Goal: Information Seeking & Learning: Learn about a topic

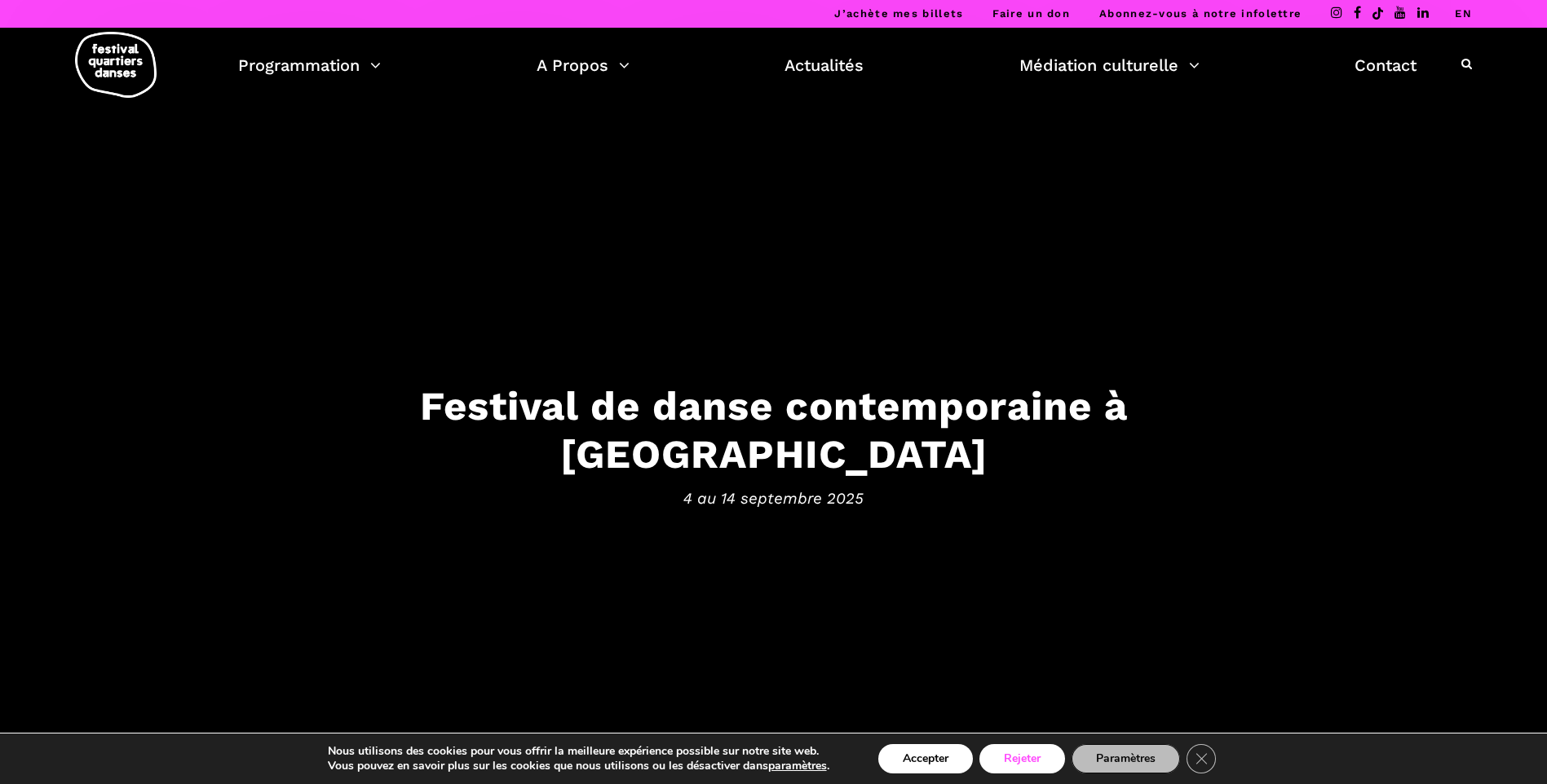
click at [1021, 755] on button "Rejeter" at bounding box center [1022, 759] width 86 height 29
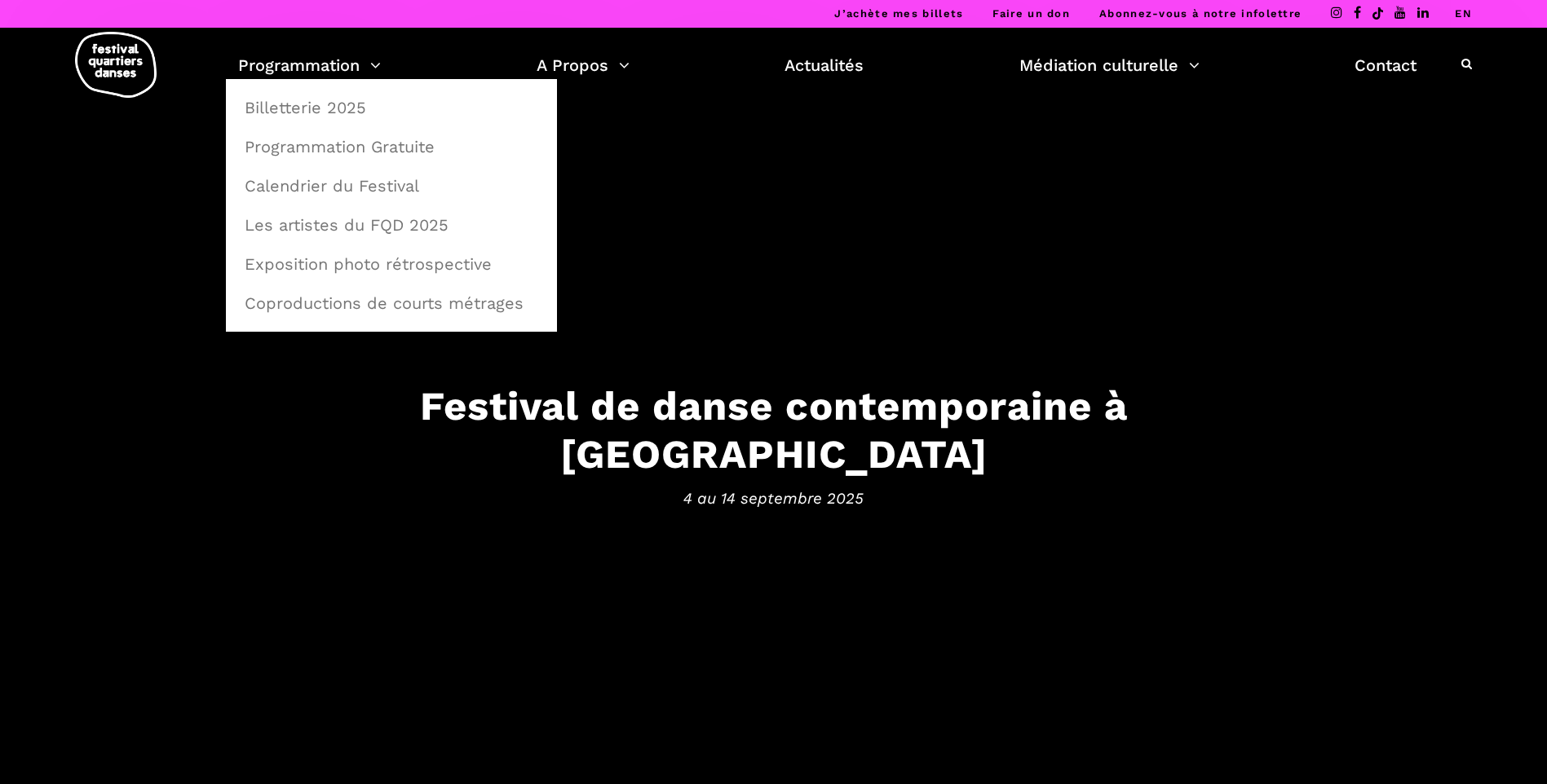
click at [318, 147] on link "Programmation Gratuite" at bounding box center [391, 146] width 313 height 37
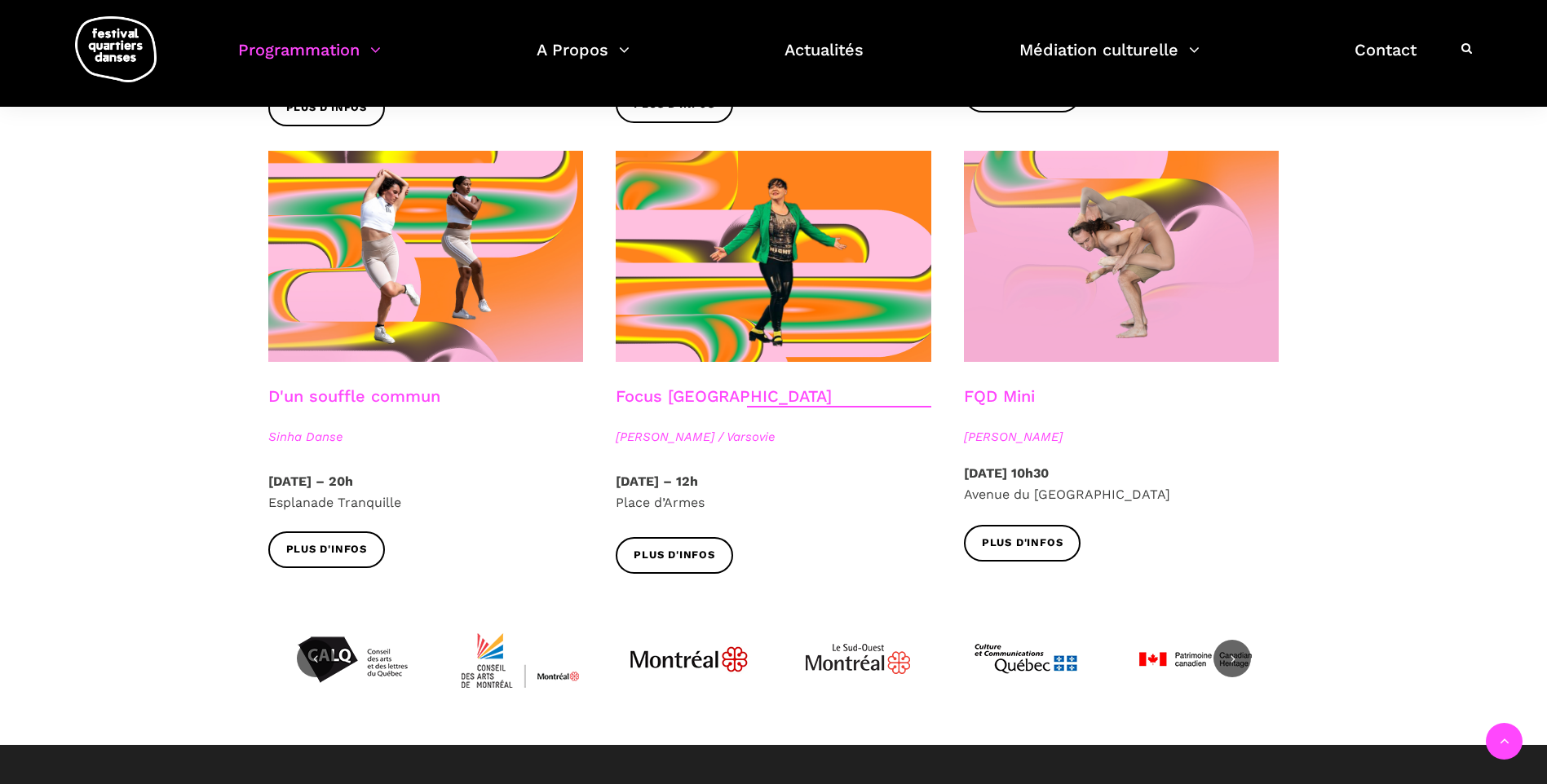
scroll to position [1875, 0]
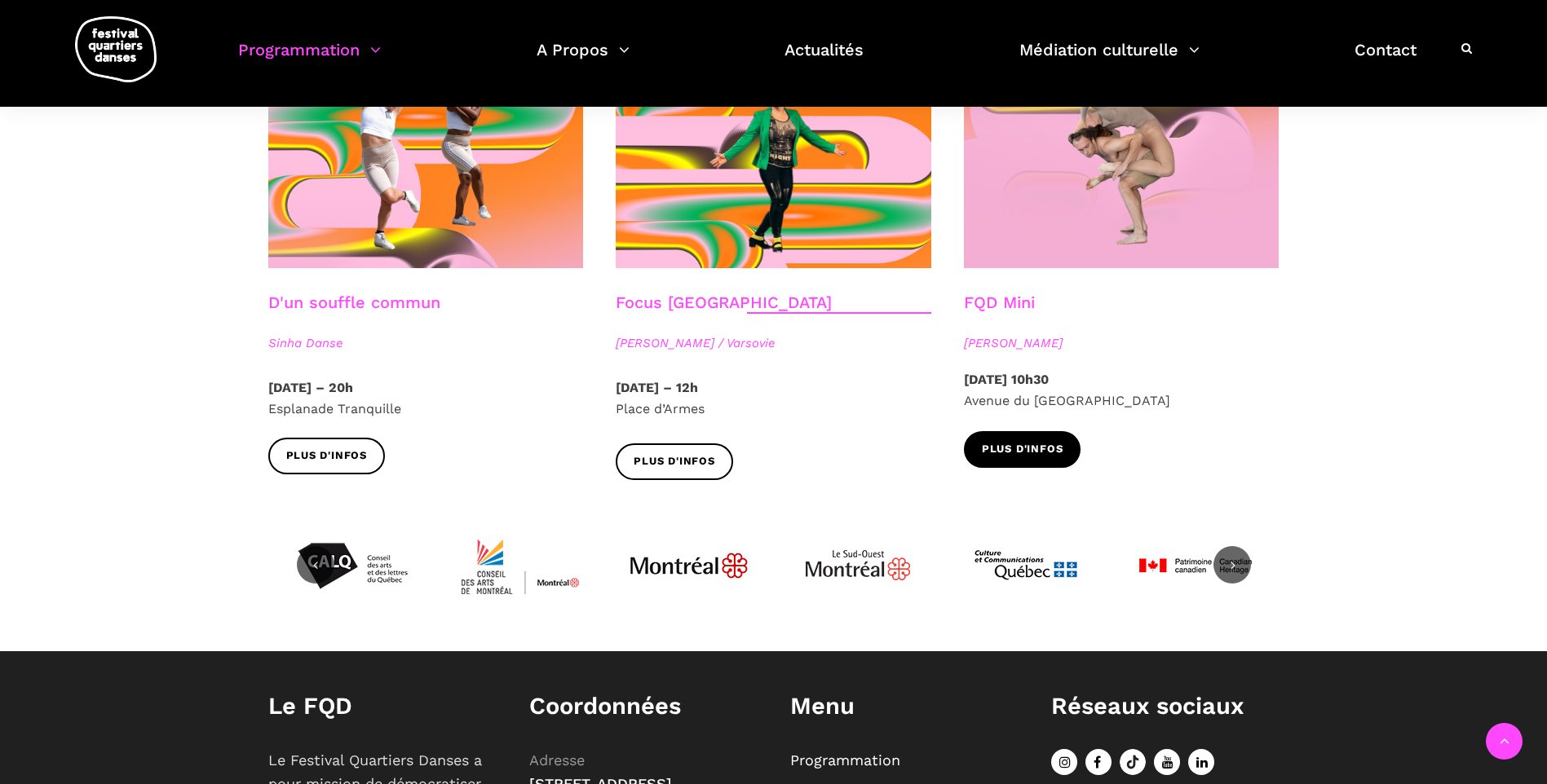
click at [1015, 441] on span "Plus d'infos" at bounding box center [1023, 449] width 82 height 17
click at [661, 453] on span "Plus d'infos" at bounding box center [674, 461] width 82 height 17
click at [334, 447] on span "Plus d'infos" at bounding box center [328, 456] width 82 height 17
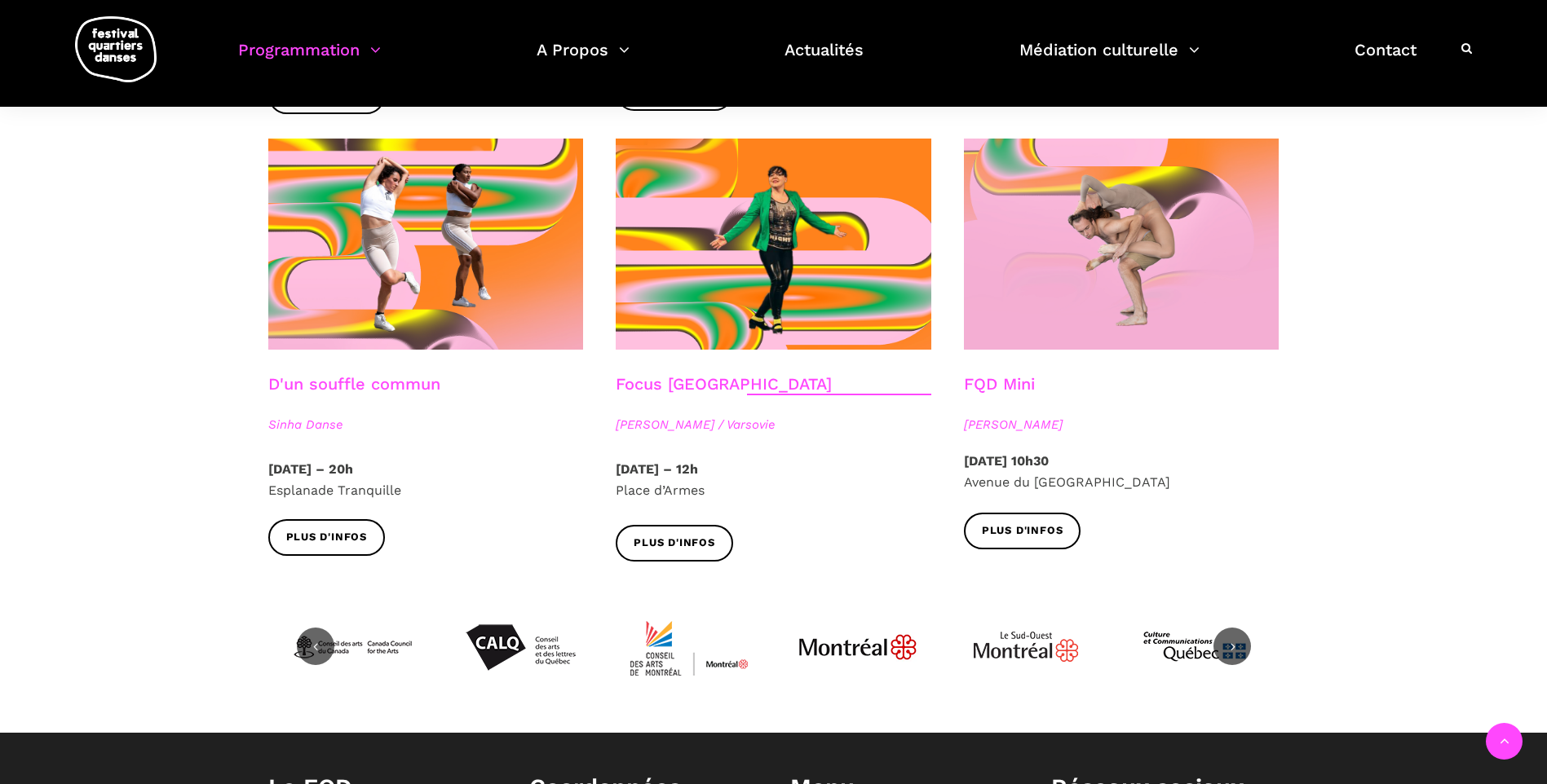
click at [339, 483] on span "Esplanade Tranquille" at bounding box center [335, 490] width 133 height 15
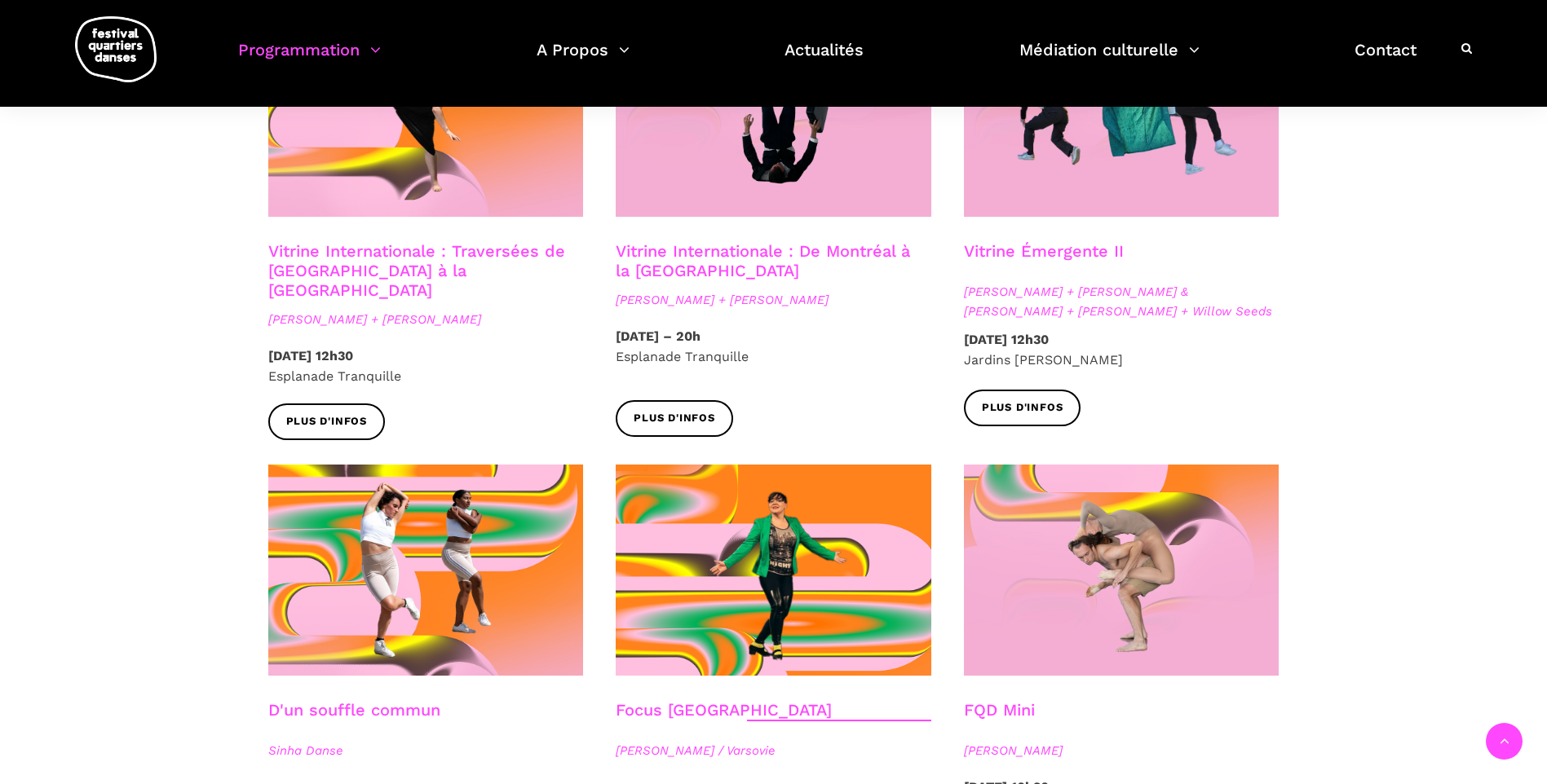
scroll to position [1386, 0]
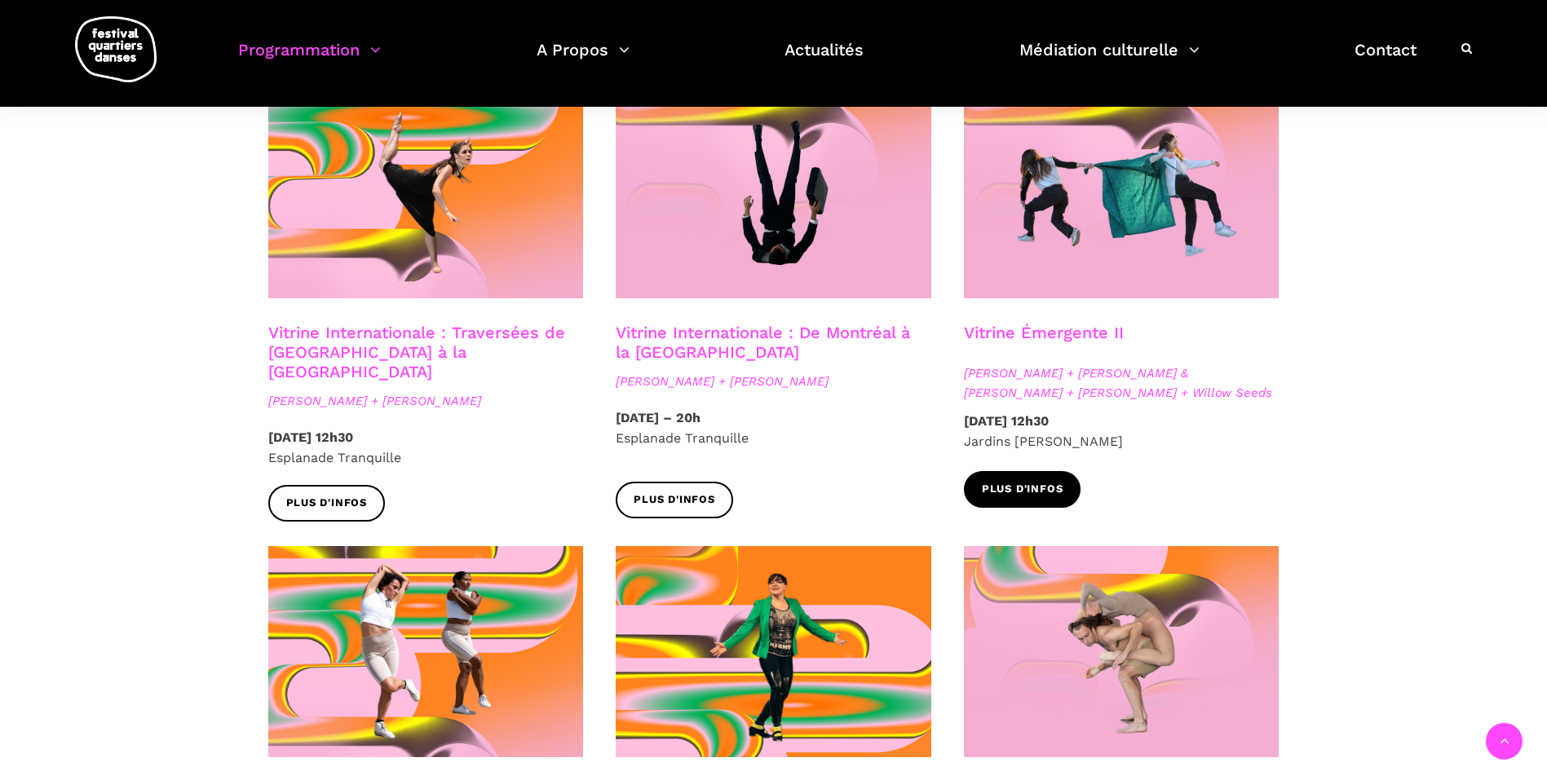
click at [1043, 481] on span "Plus d'infos" at bounding box center [1023, 489] width 82 height 17
click at [672, 491] on span "Plus d'infos" at bounding box center [674, 499] width 82 height 17
click at [334, 495] on span "Plus d'infos" at bounding box center [328, 503] width 82 height 17
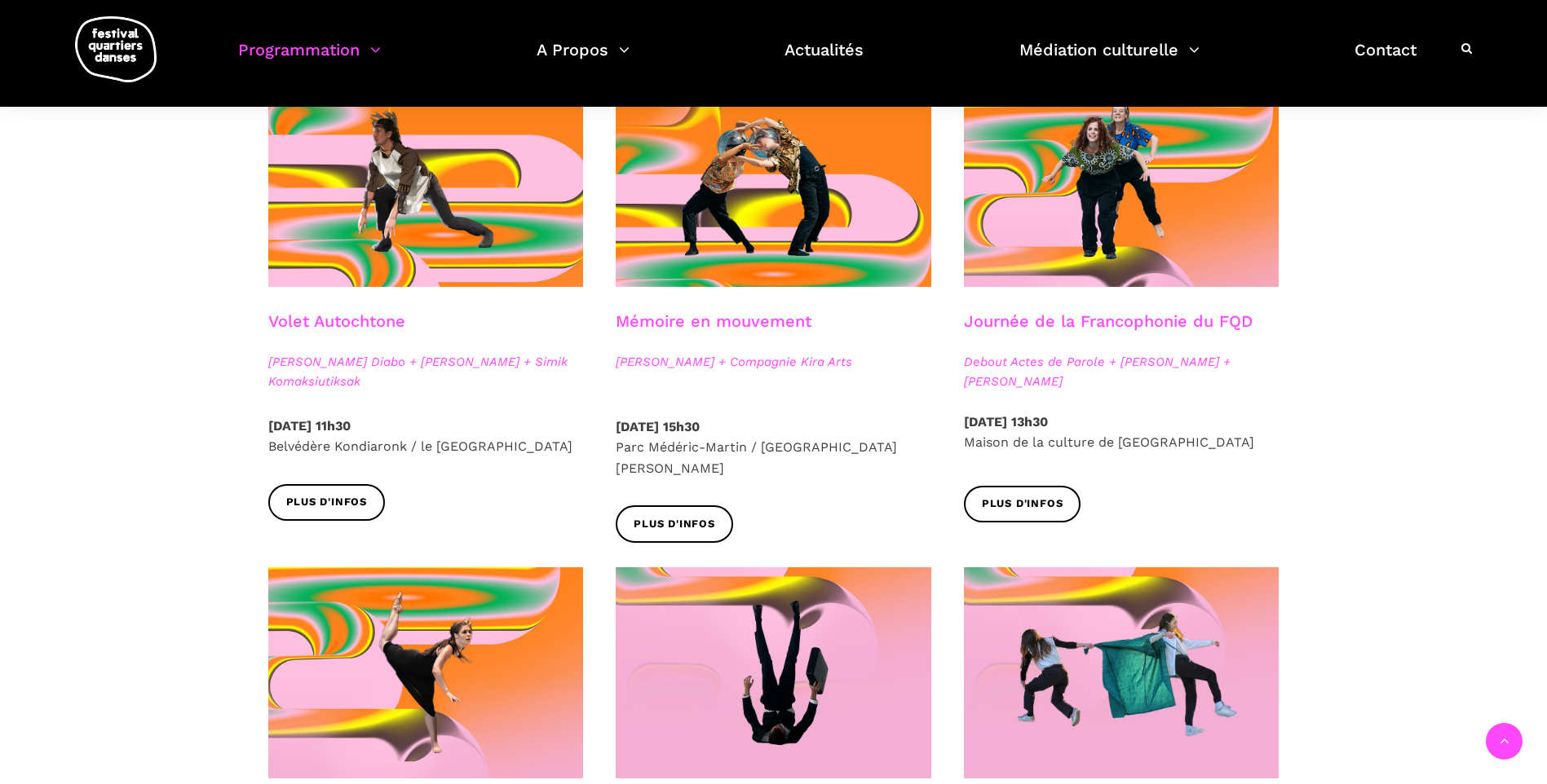
scroll to position [897, 0]
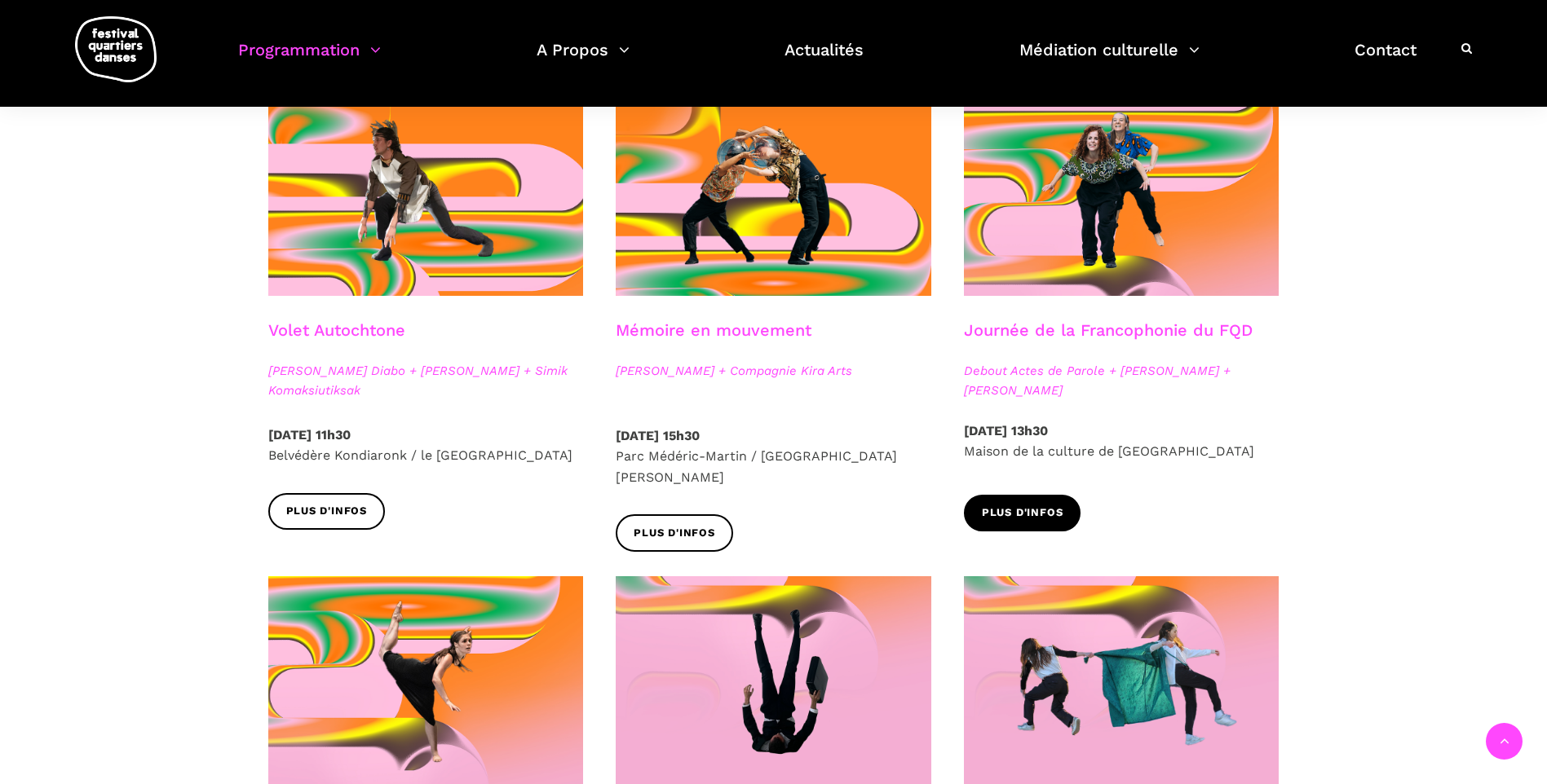
click at [1034, 510] on span "Plus d'infos" at bounding box center [1023, 513] width 82 height 17
click at [672, 525] on span "Plus d'infos" at bounding box center [674, 533] width 82 height 17
click at [336, 502] on link "Plus d'infos" at bounding box center [327, 511] width 117 height 36
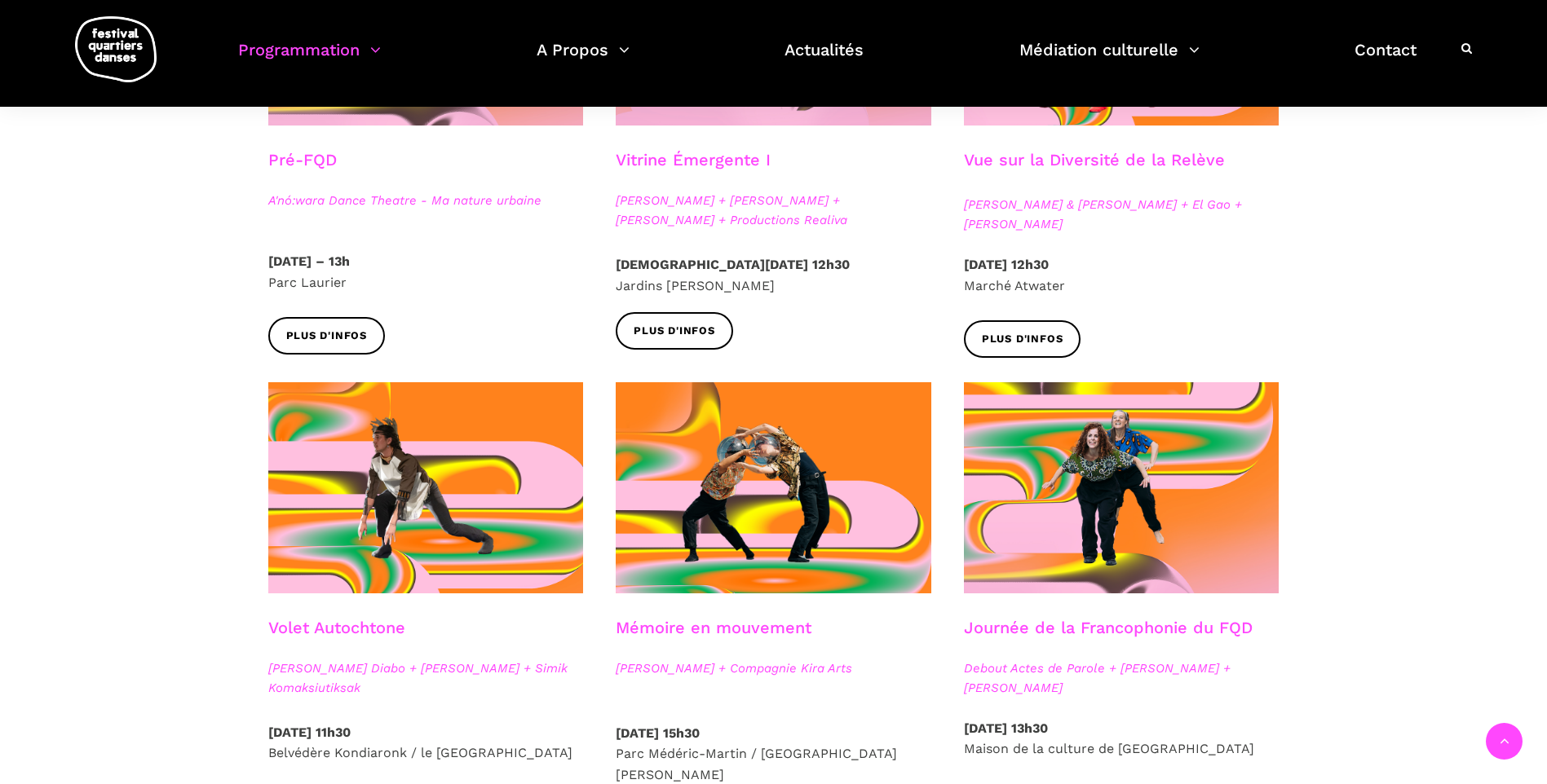
scroll to position [570, 0]
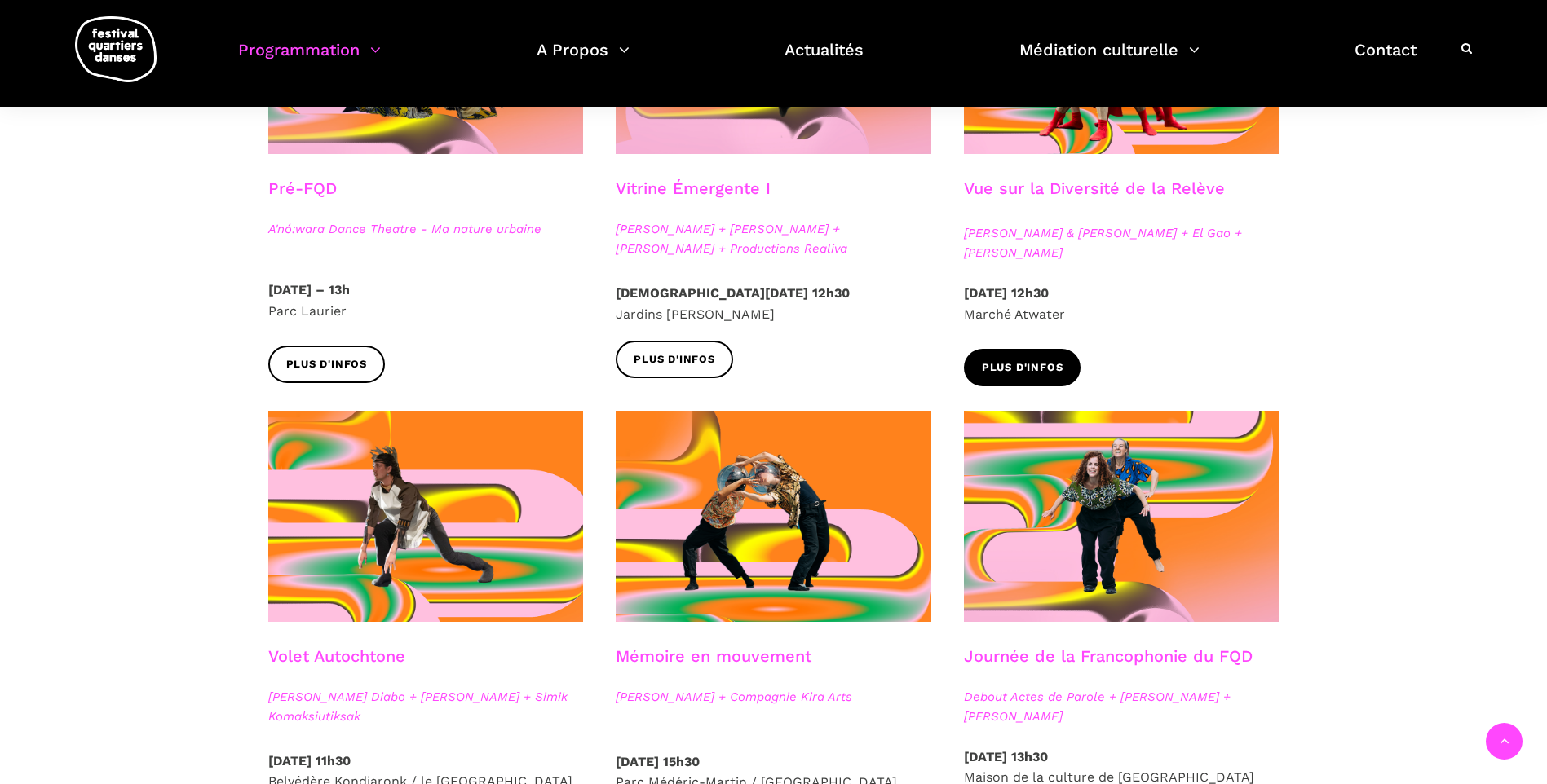
click at [1019, 357] on link "Plus d'infos" at bounding box center [1022, 367] width 117 height 36
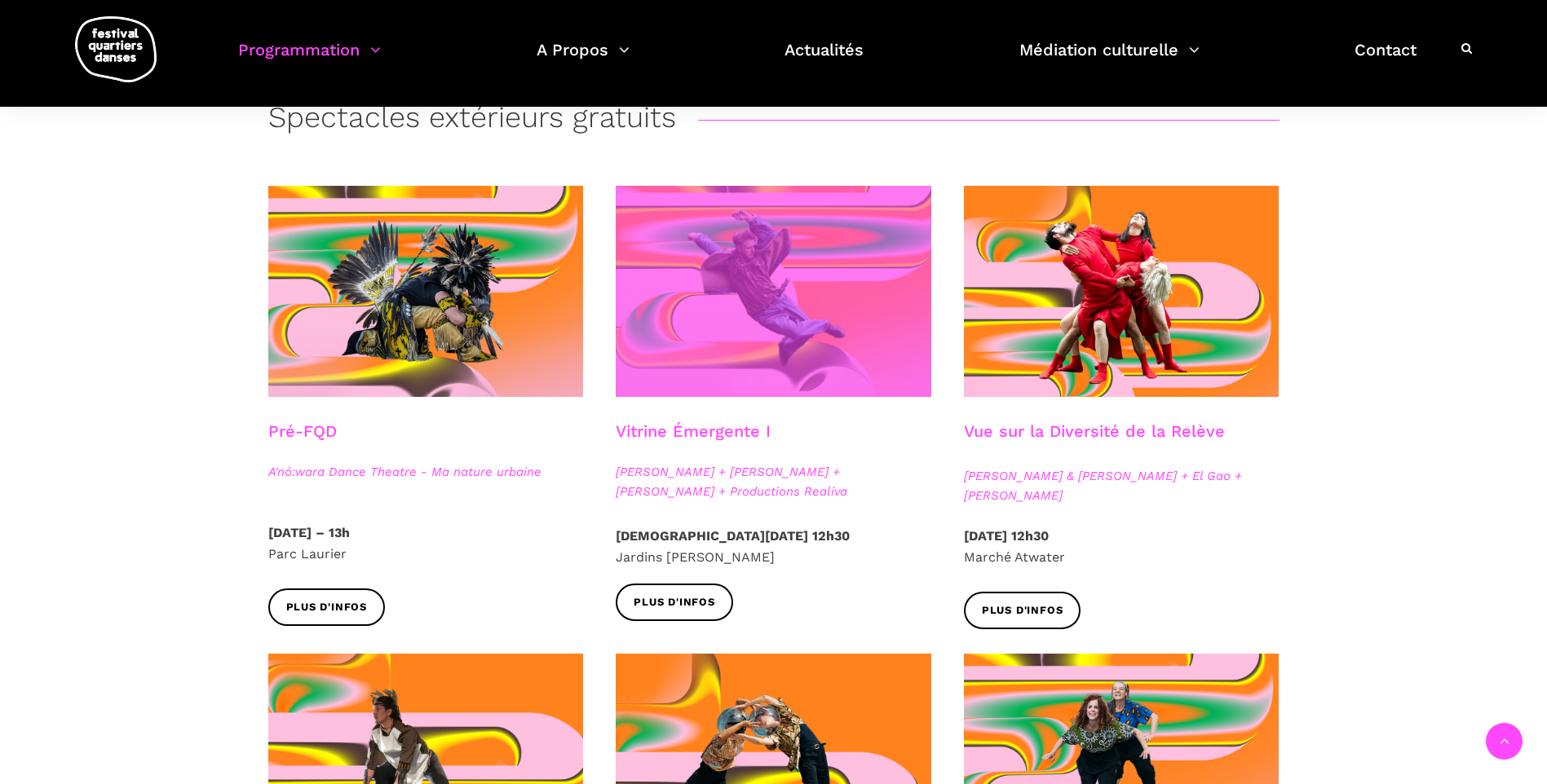
scroll to position [407, 0]
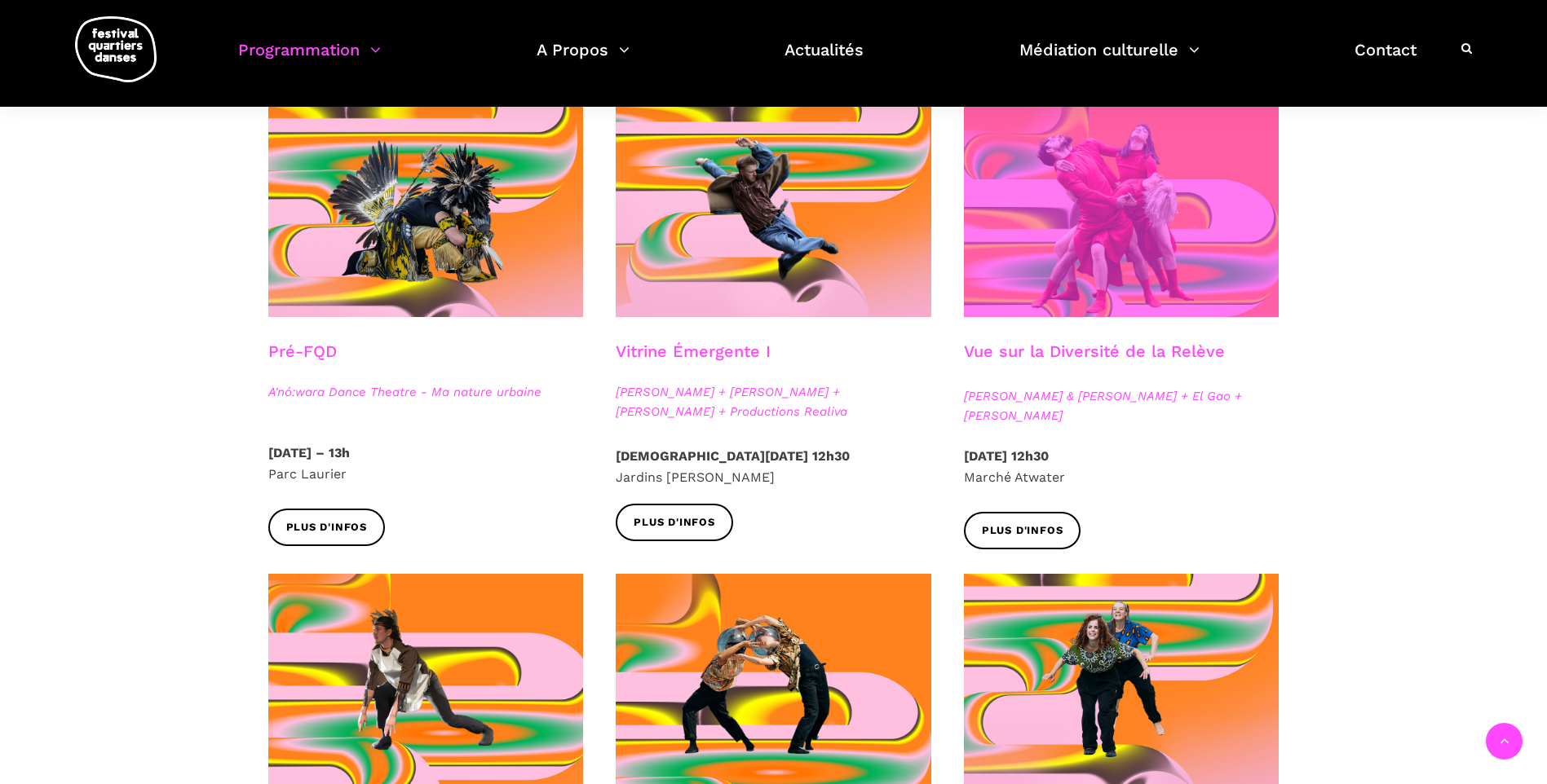
click at [1117, 193] on span at bounding box center [1121, 212] width 316 height 211
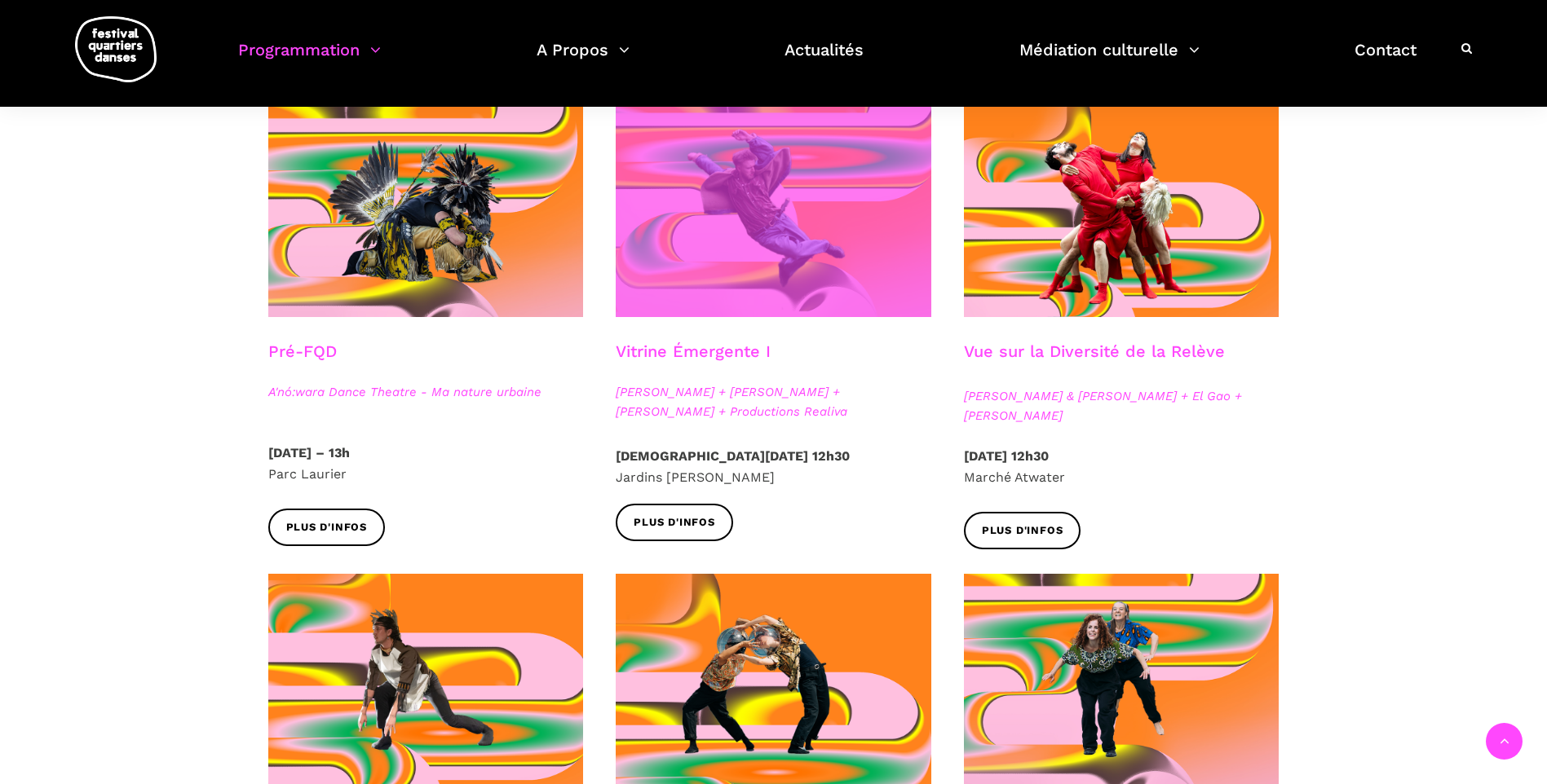
click at [830, 240] on span at bounding box center [774, 212] width 316 height 211
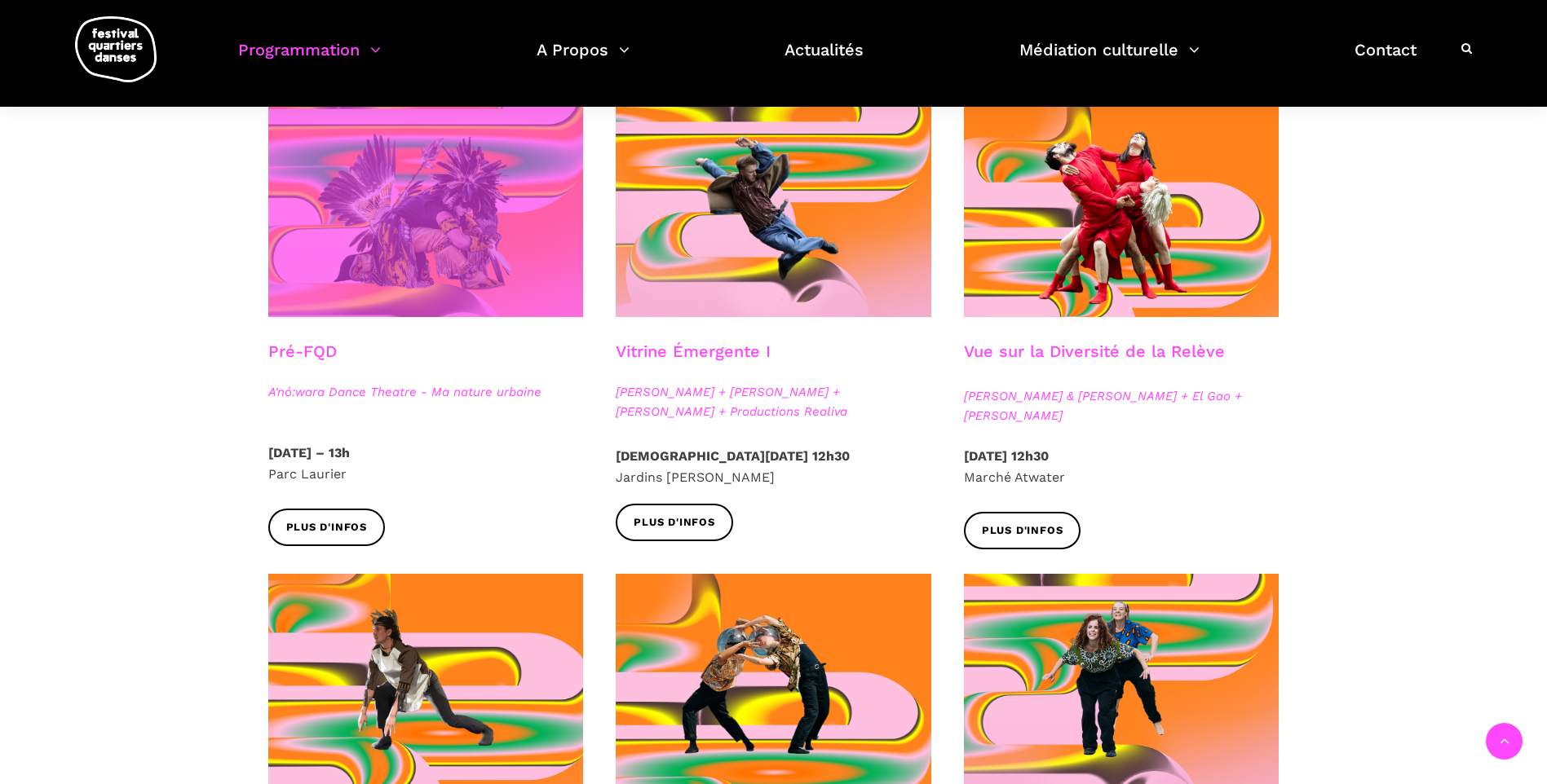
click at [394, 157] on span at bounding box center [426, 212] width 316 height 211
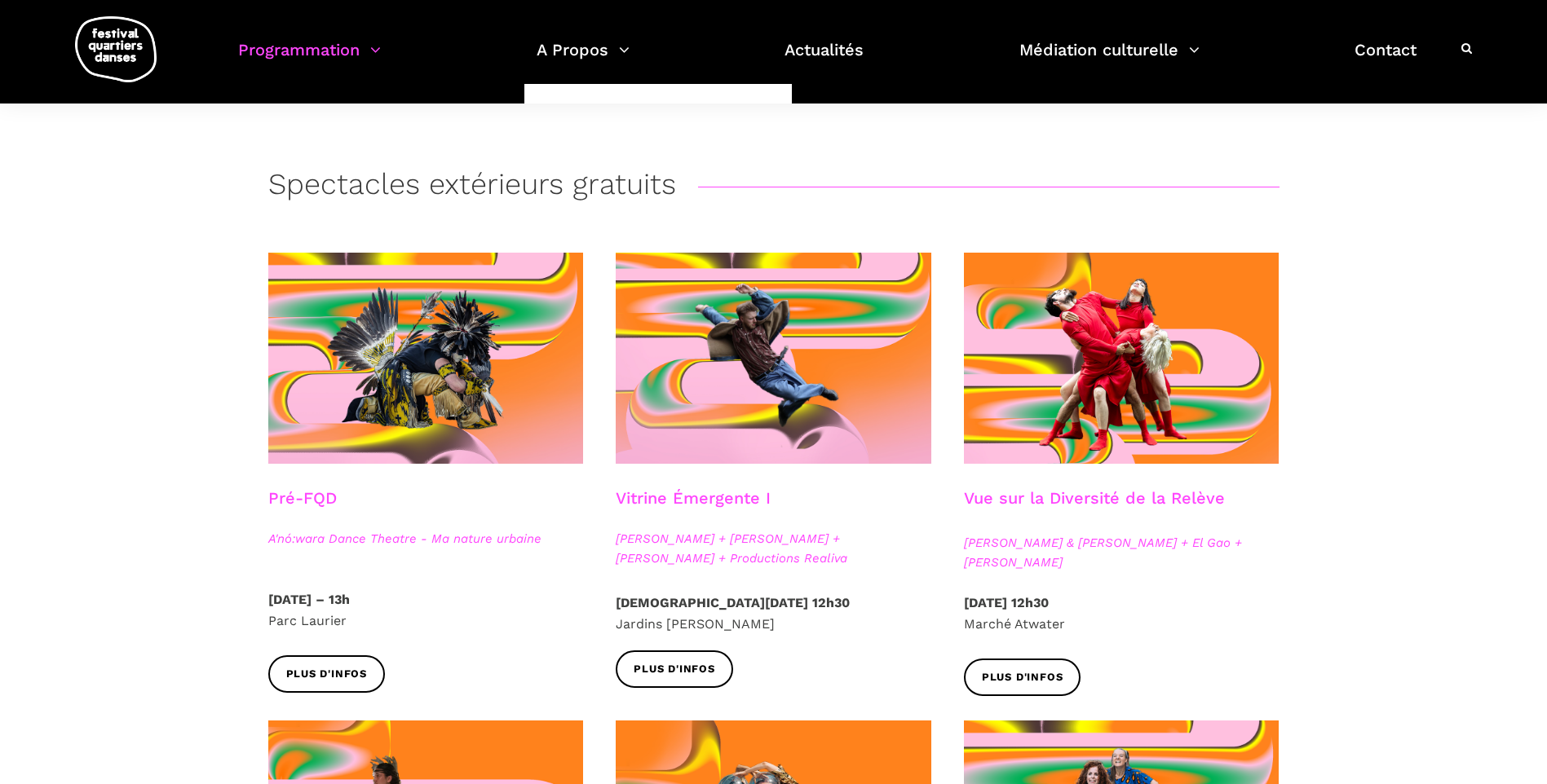
scroll to position [0, 0]
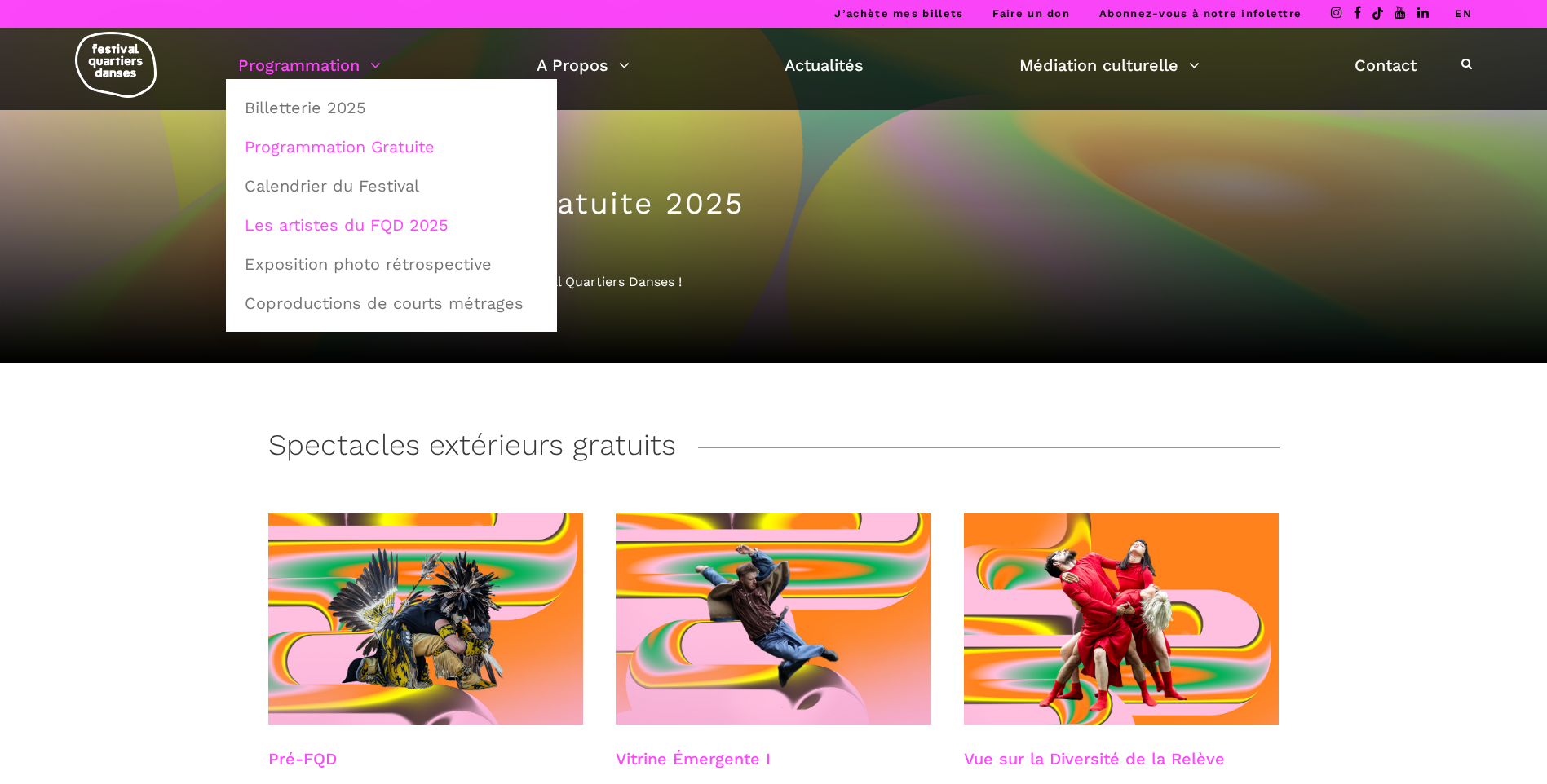
click at [323, 224] on link "Les artistes du FQD 2025" at bounding box center [391, 225] width 313 height 37
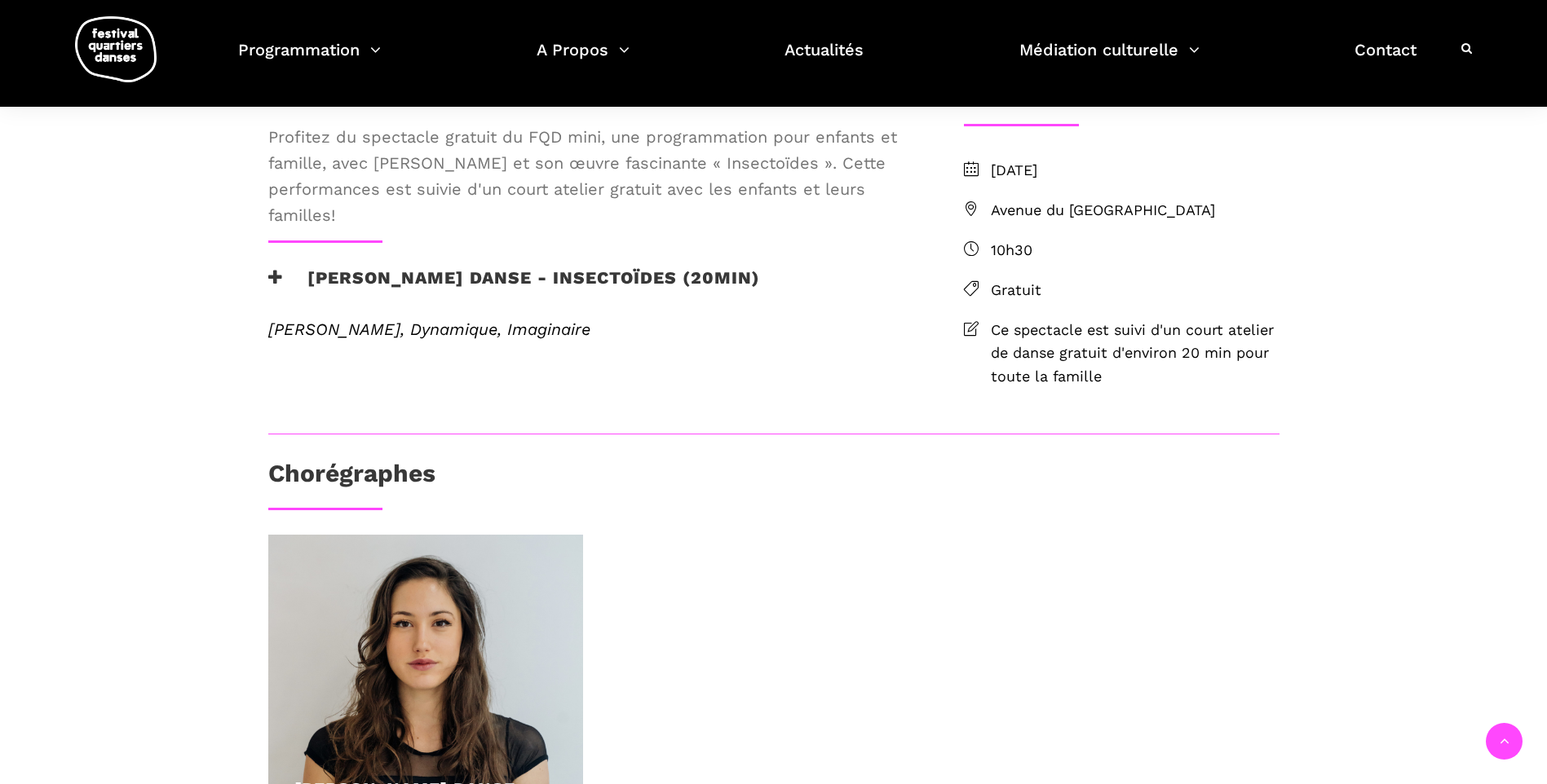
scroll to position [327, 0]
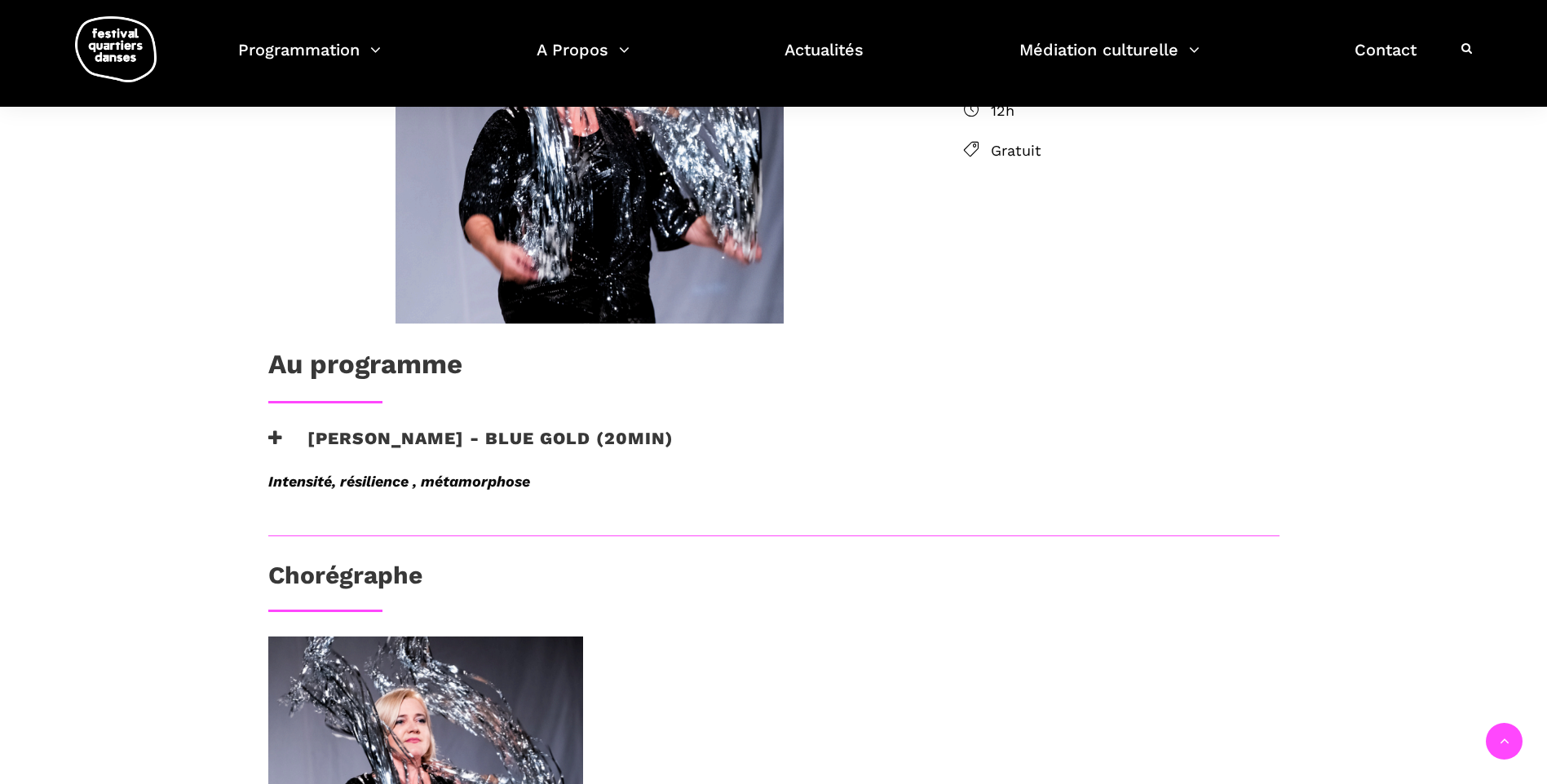
scroll to position [327, 0]
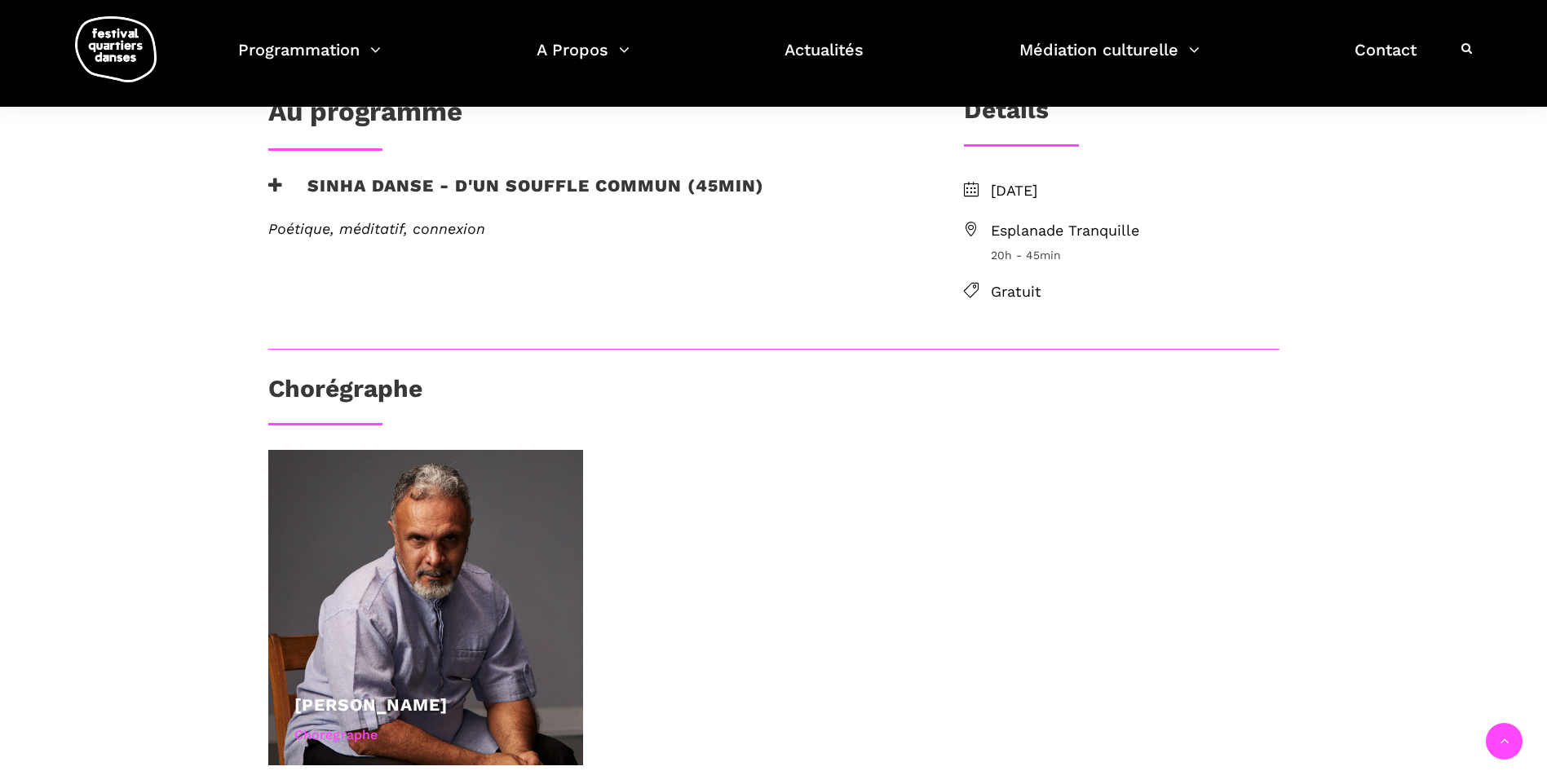
scroll to position [327, 0]
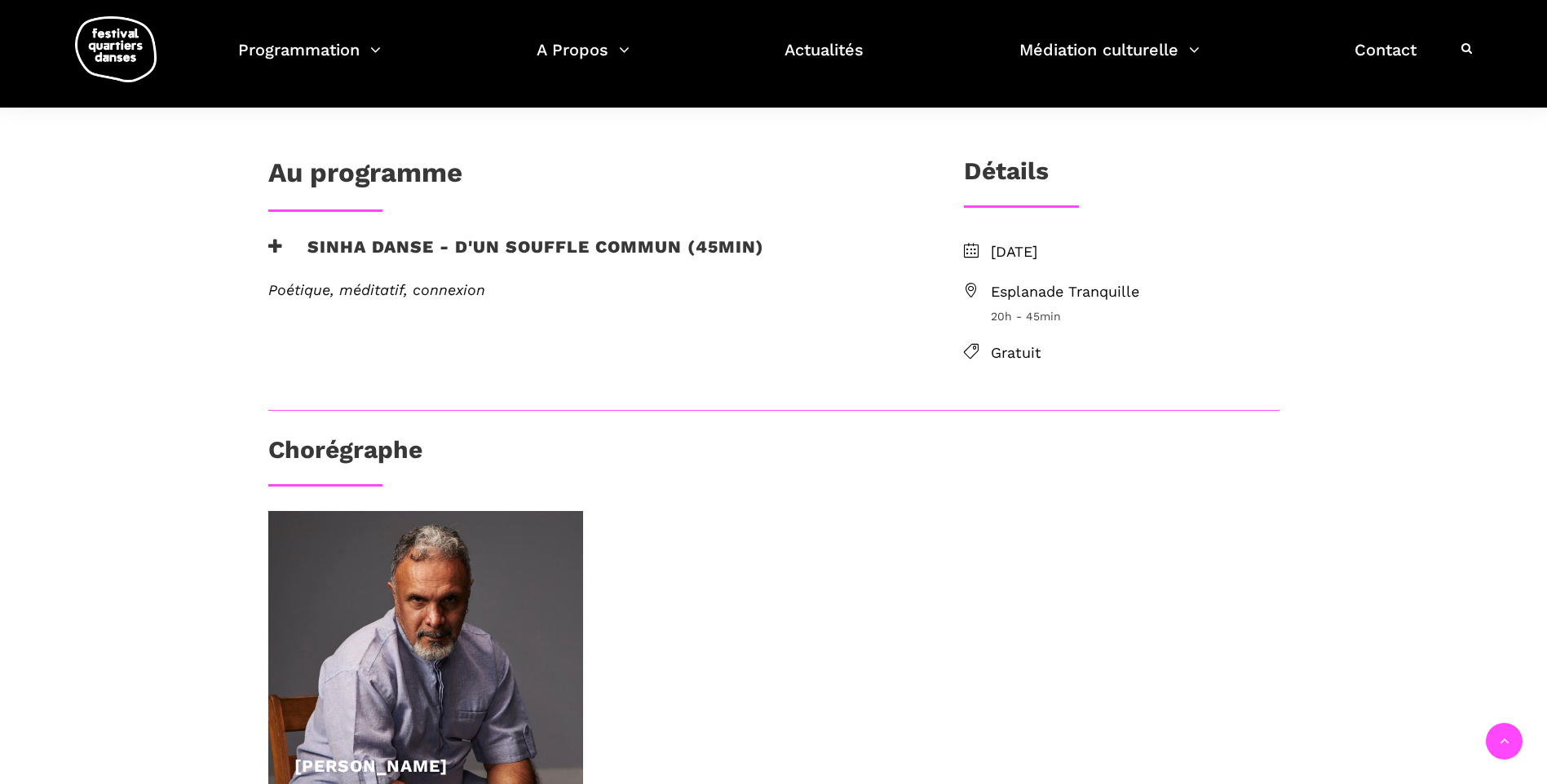
click at [999, 289] on span "Esplanade Tranquille" at bounding box center [1135, 292] width 288 height 24
click at [975, 288] on icon at bounding box center [971, 290] width 15 height 15
click at [1033, 287] on span "Esplanade Tranquille" at bounding box center [1135, 292] width 288 height 24
drag, startPoint x: 1033, startPoint y: 287, endPoint x: 967, endPoint y: 288, distance: 66.0
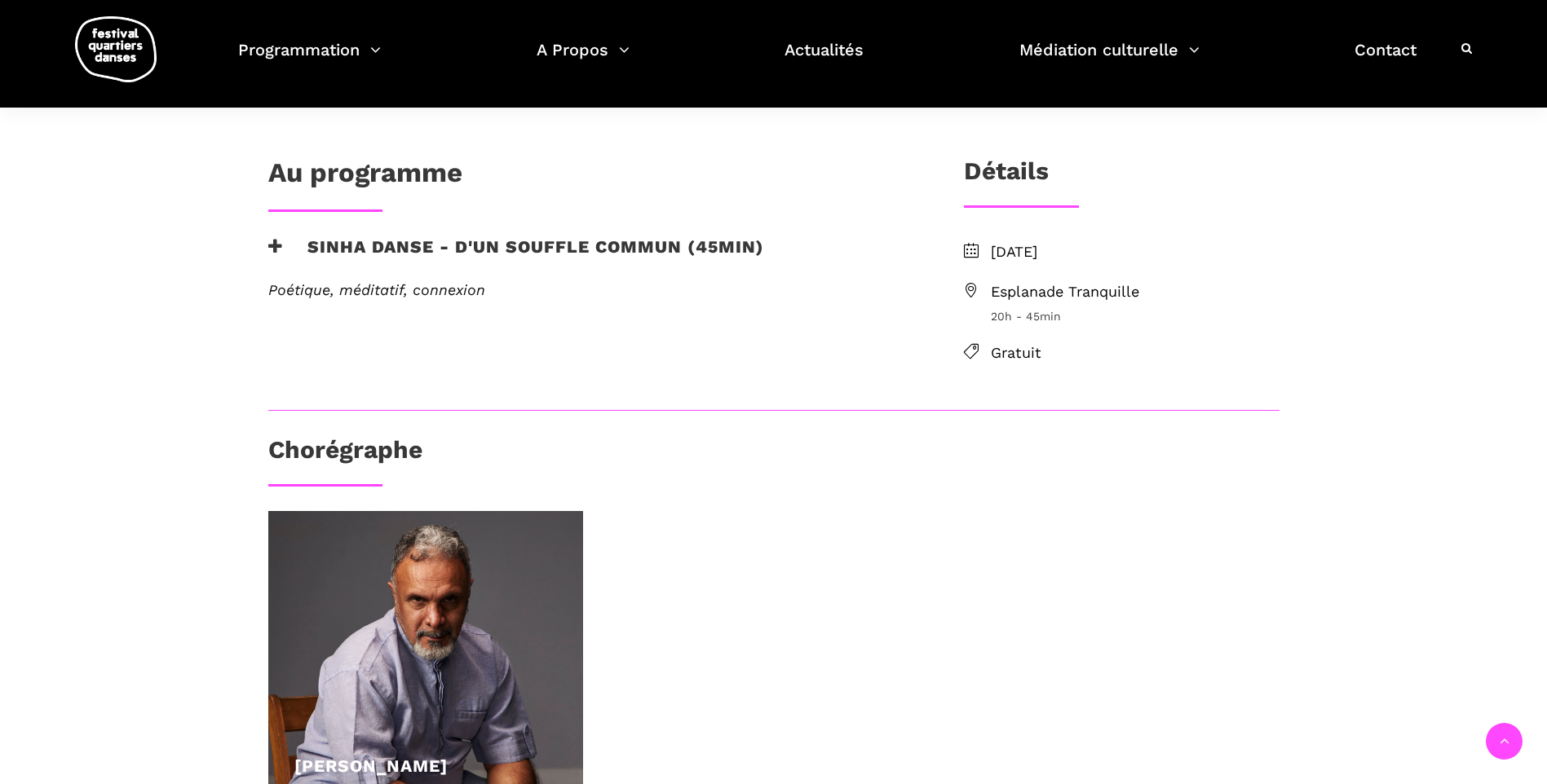
click at [967, 288] on icon at bounding box center [971, 290] width 15 height 15
click at [968, 288] on icon at bounding box center [971, 290] width 15 height 15
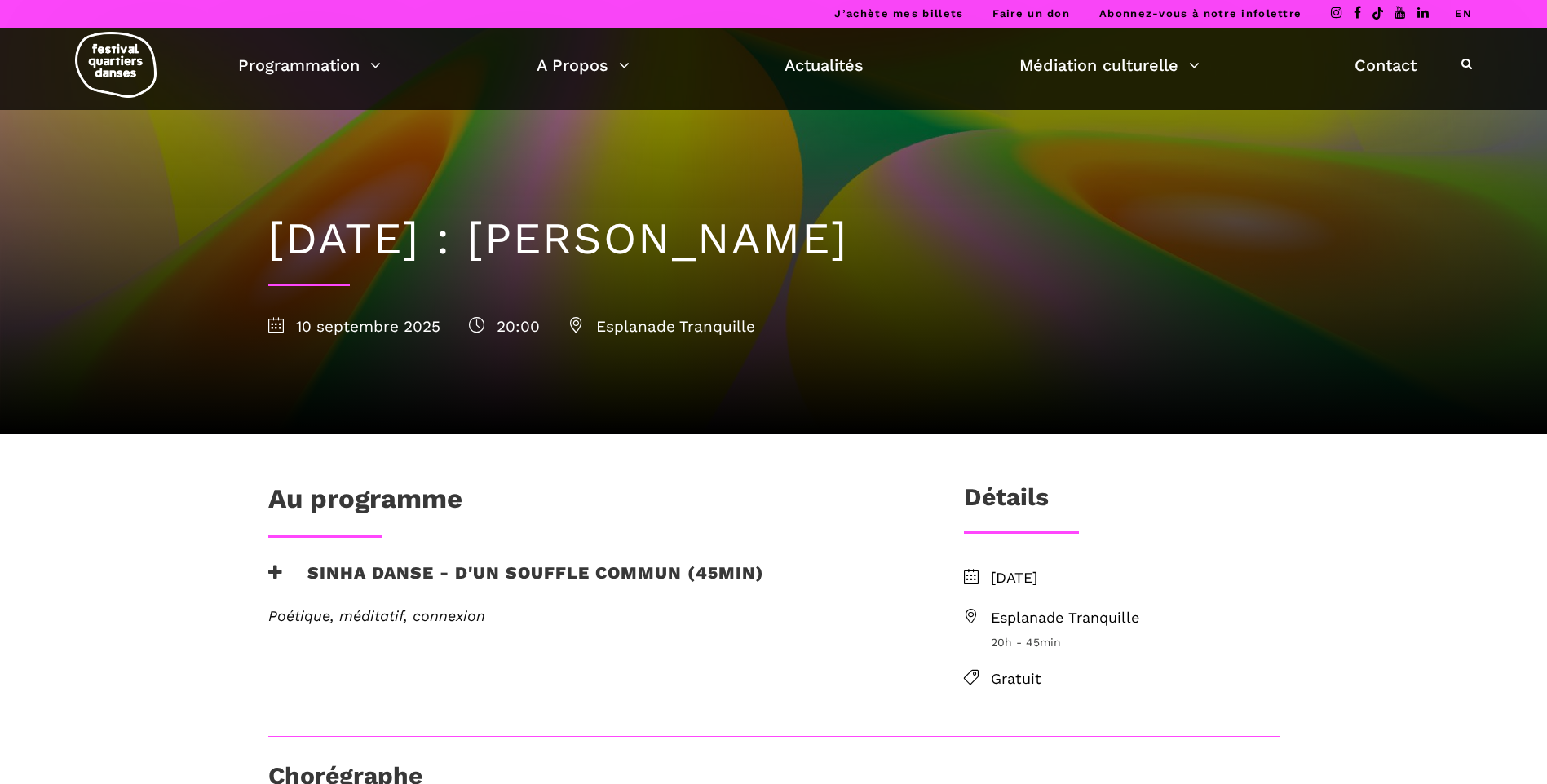
click at [700, 327] on span "Esplanade Tranquille" at bounding box center [662, 327] width 187 height 19
click at [701, 327] on span "Esplanade Tranquille" at bounding box center [662, 327] width 187 height 19
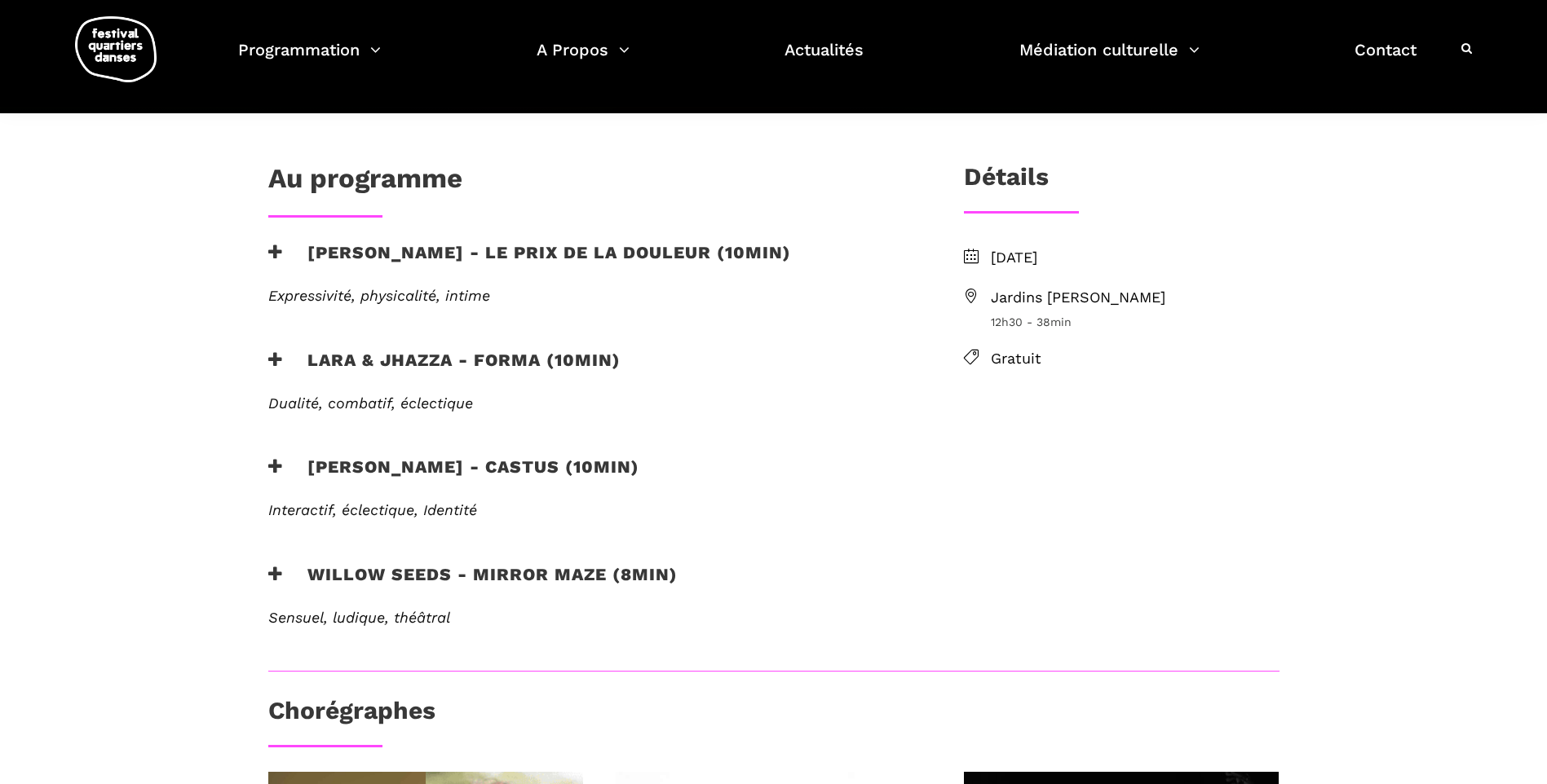
scroll to position [245, 0]
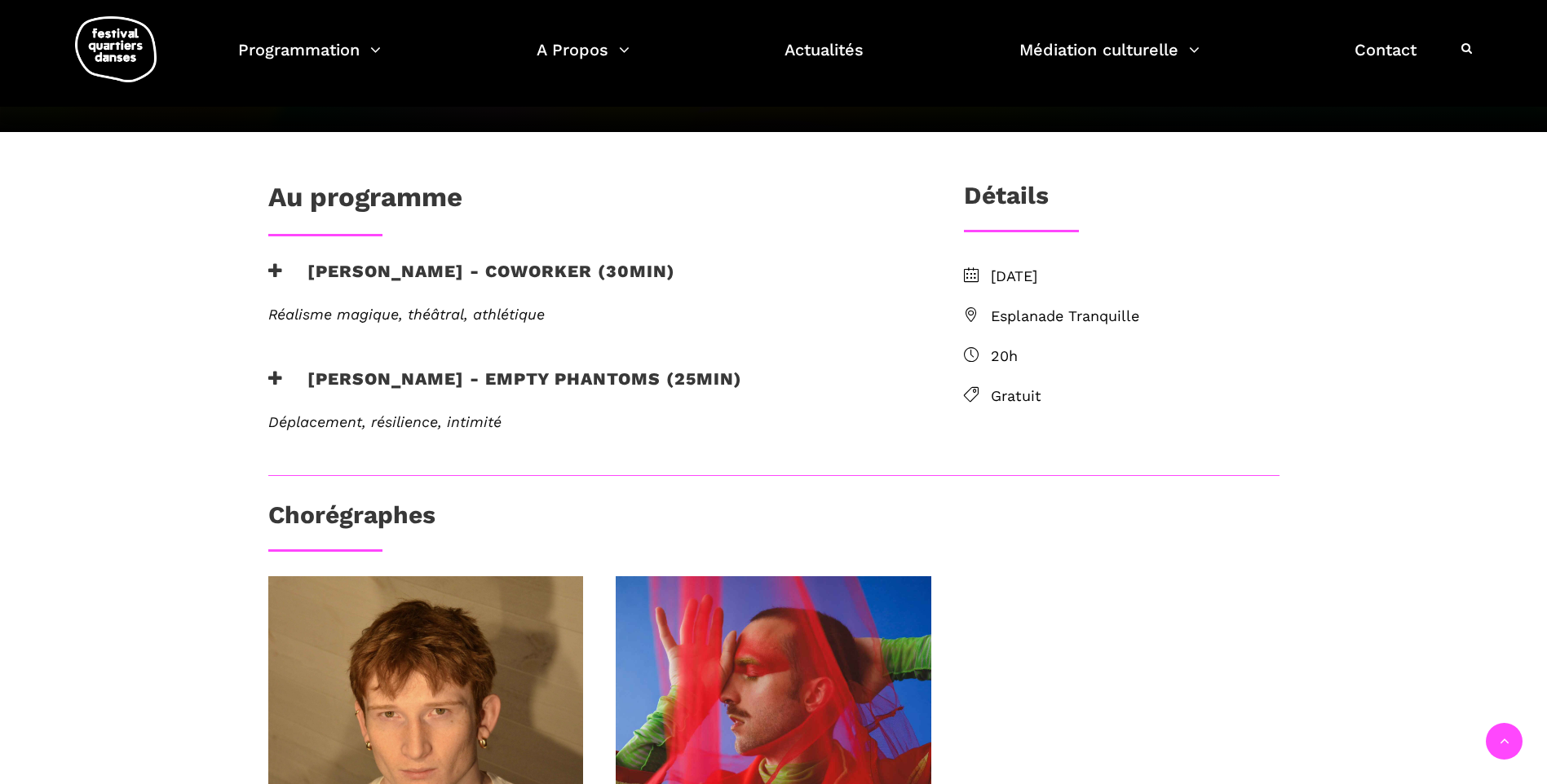
scroll to position [327, 0]
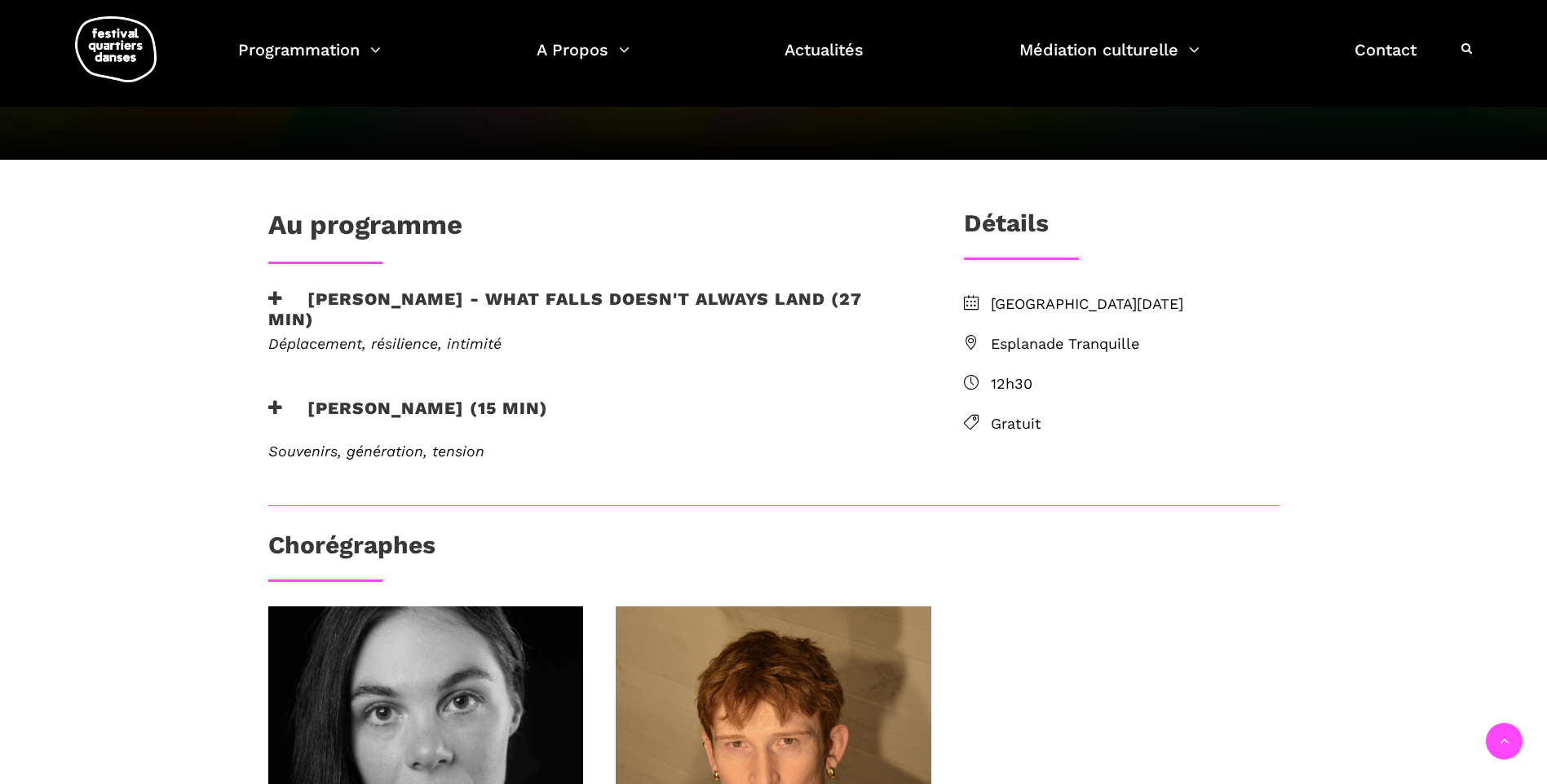
scroll to position [327, 0]
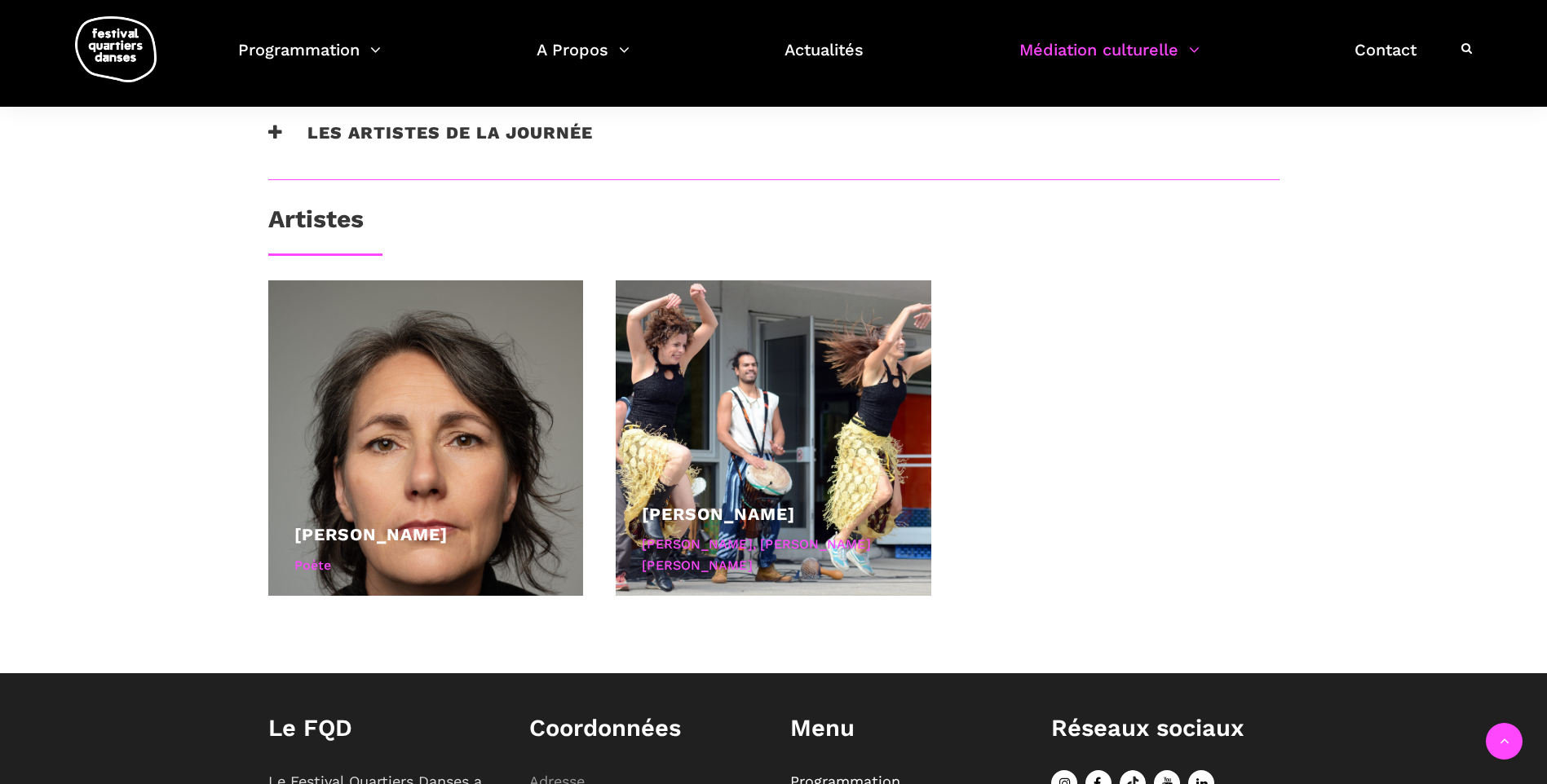
scroll to position [1222, 0]
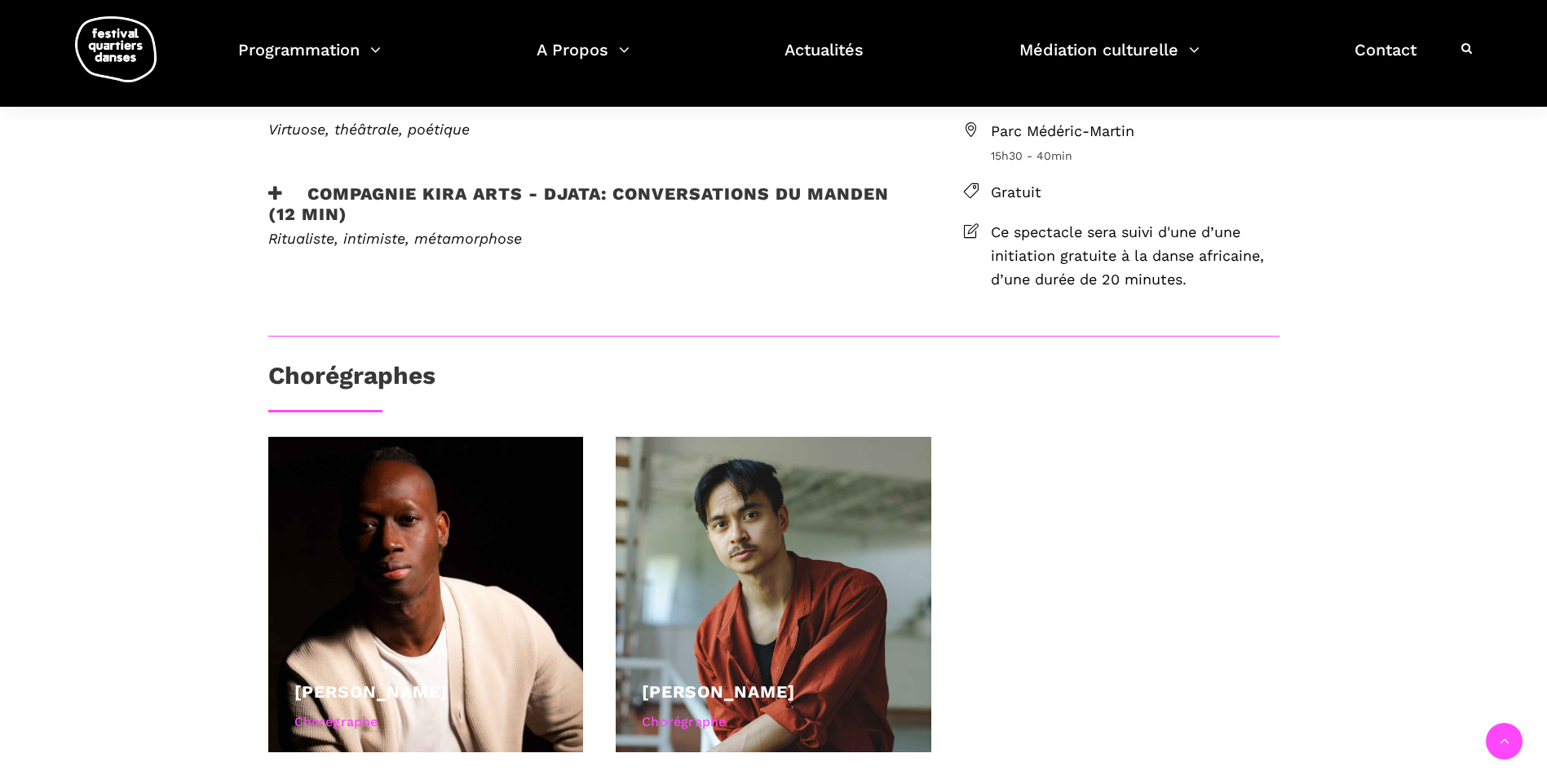
scroll to position [407, 0]
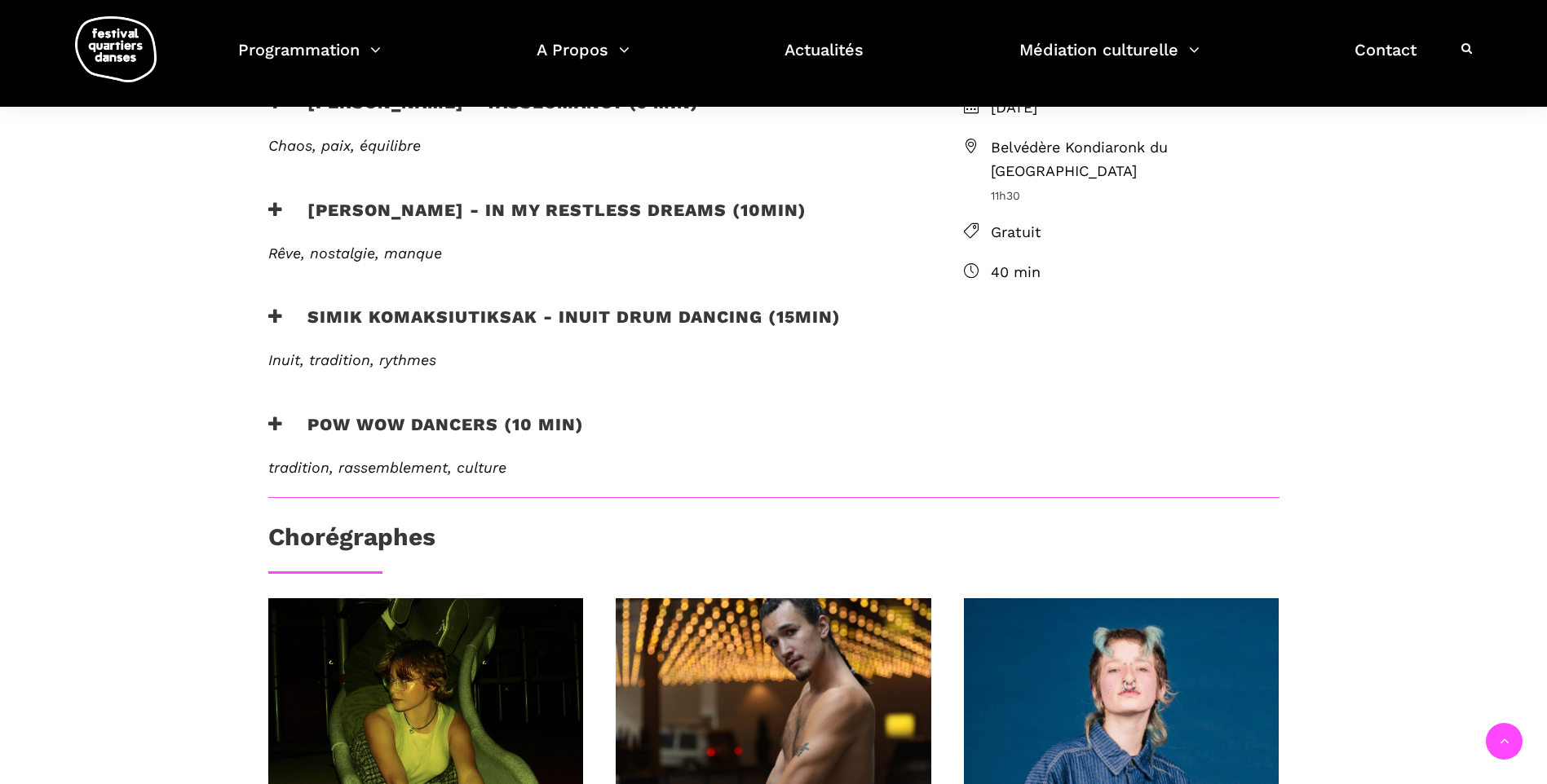
scroll to position [489, 0]
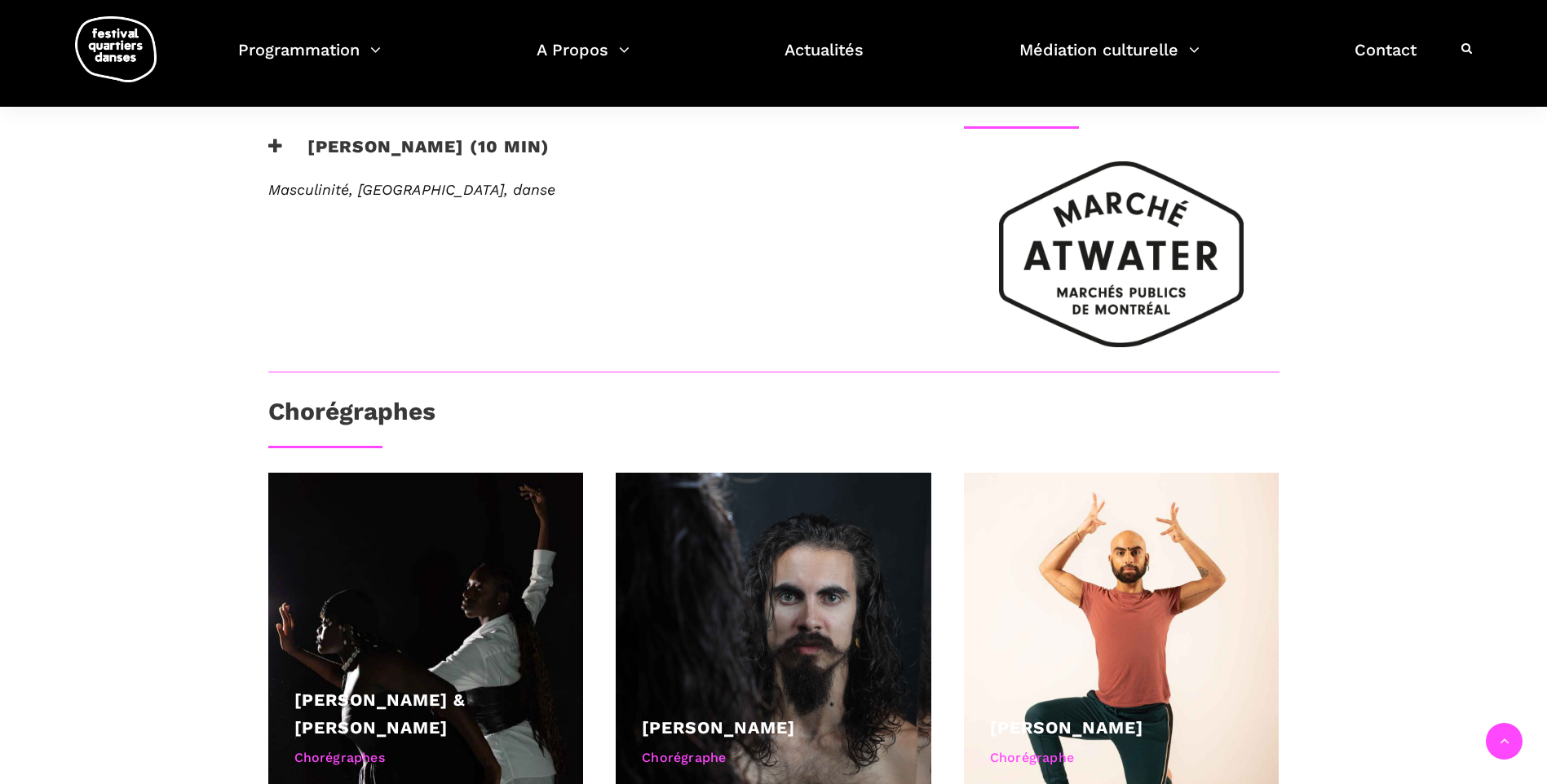
scroll to position [897, 0]
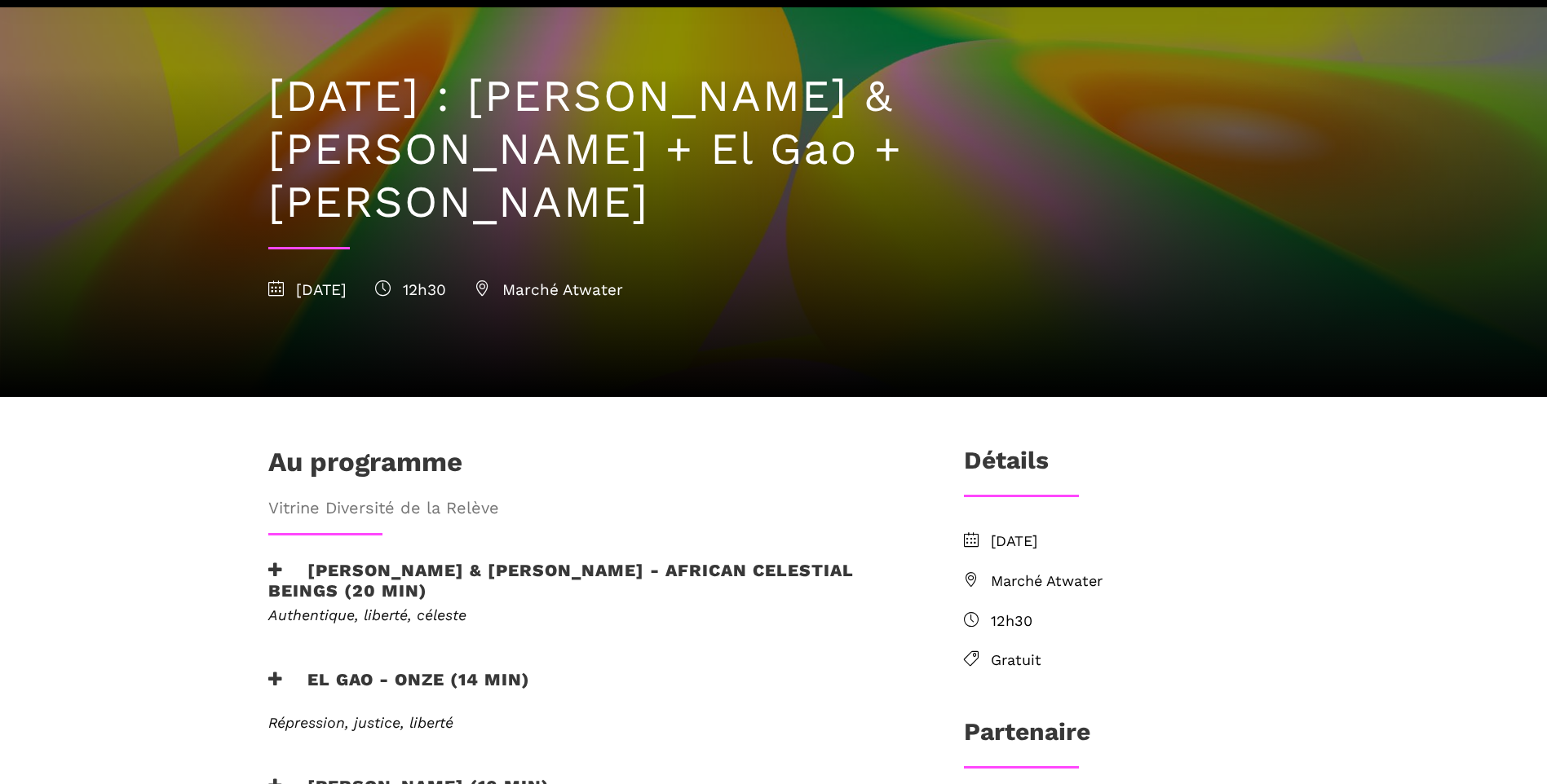
scroll to position [163, 0]
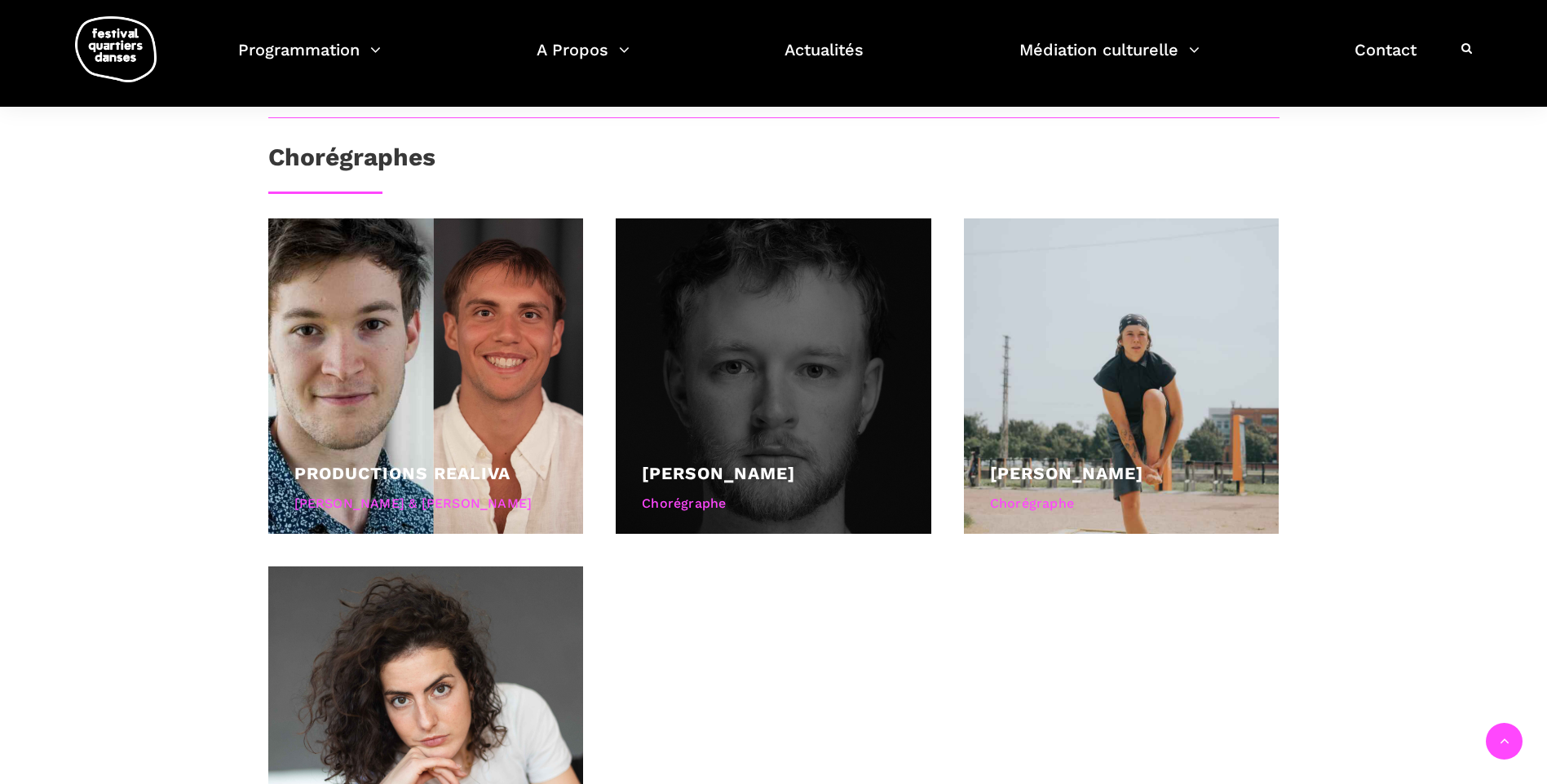
scroll to position [1060, 0]
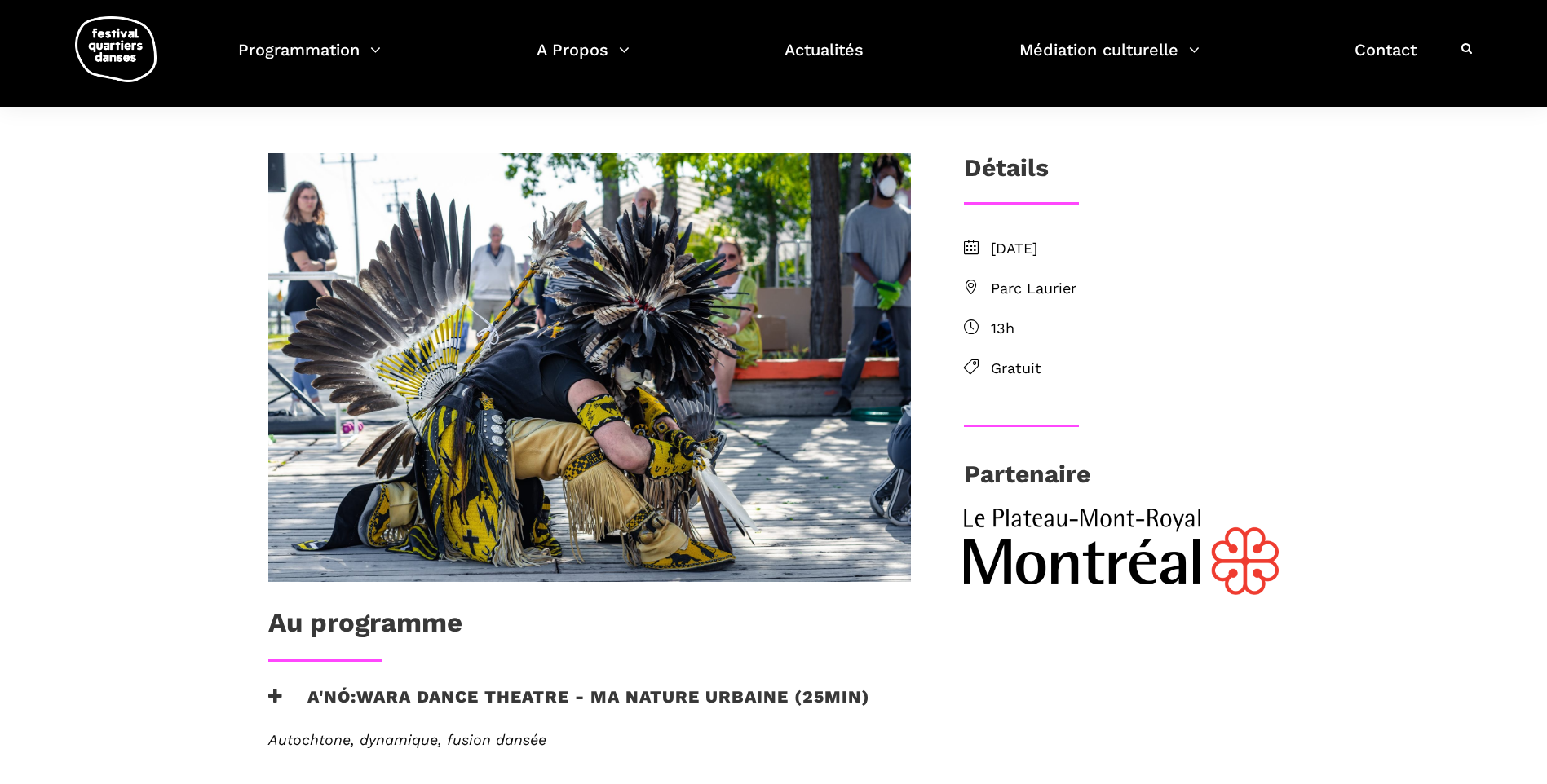
scroll to position [163, 0]
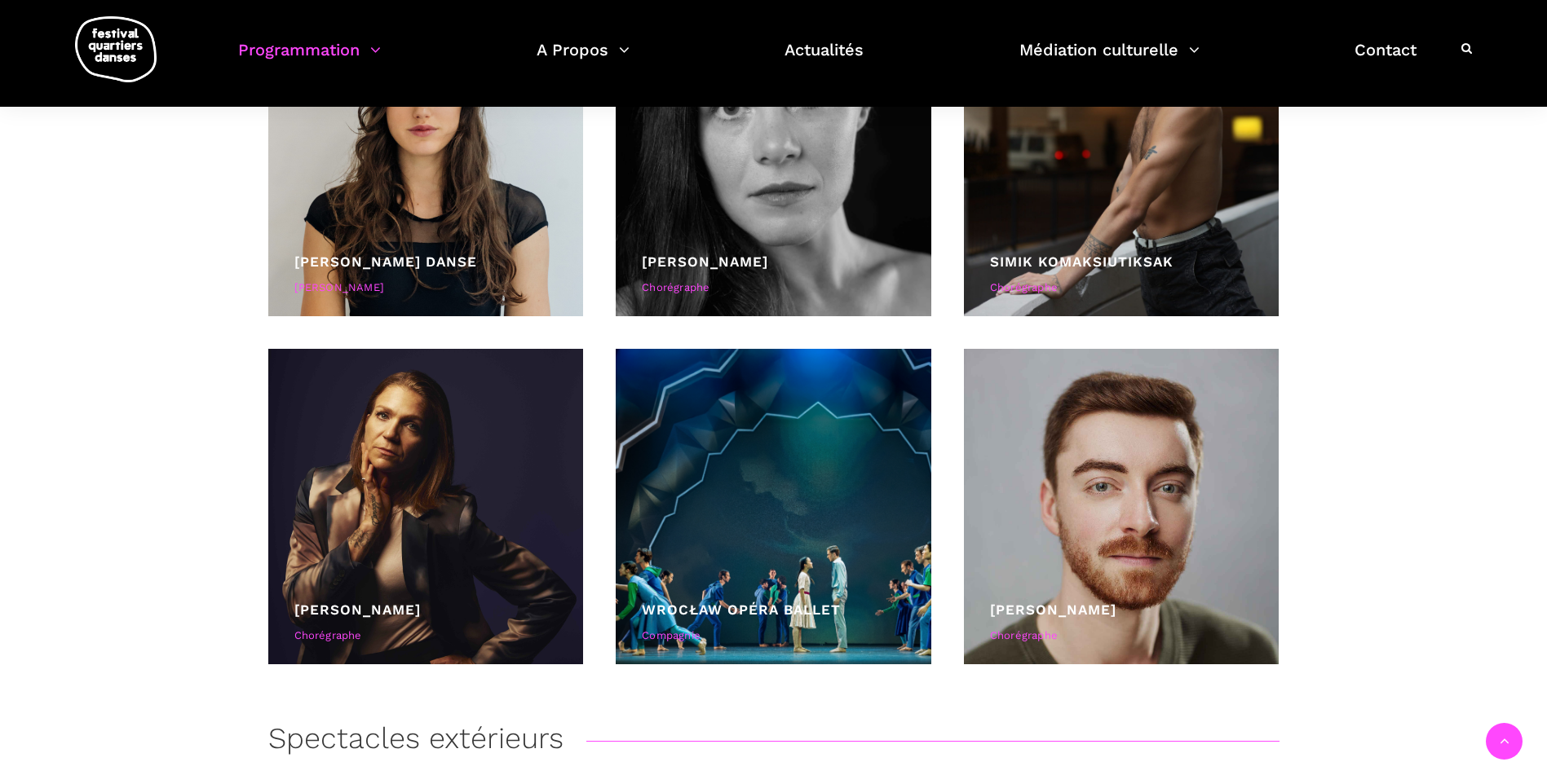
scroll to position [3342, 0]
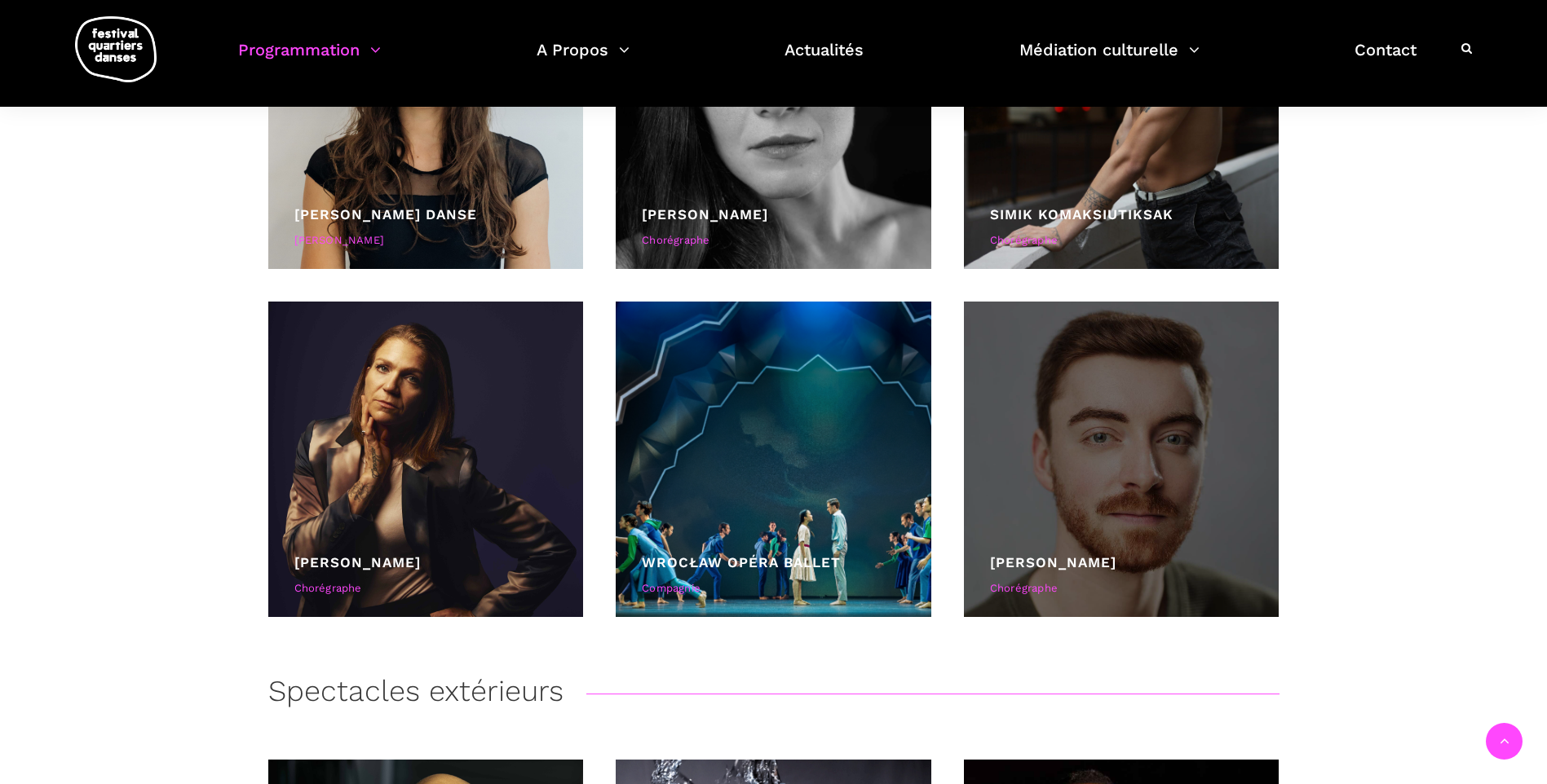
click at [1135, 457] on div at bounding box center [1121, 459] width 316 height 316
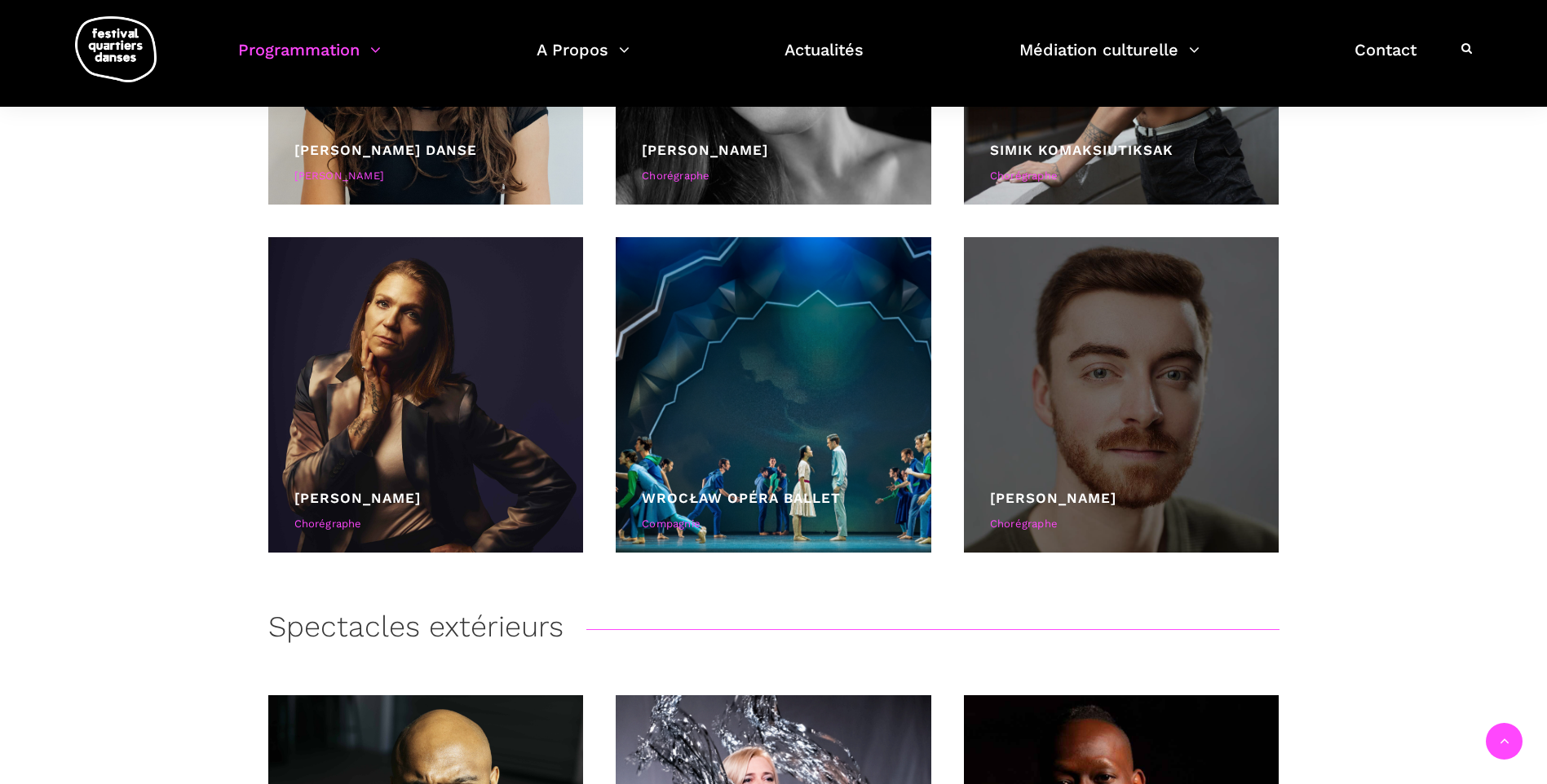
scroll to position [3505, 0]
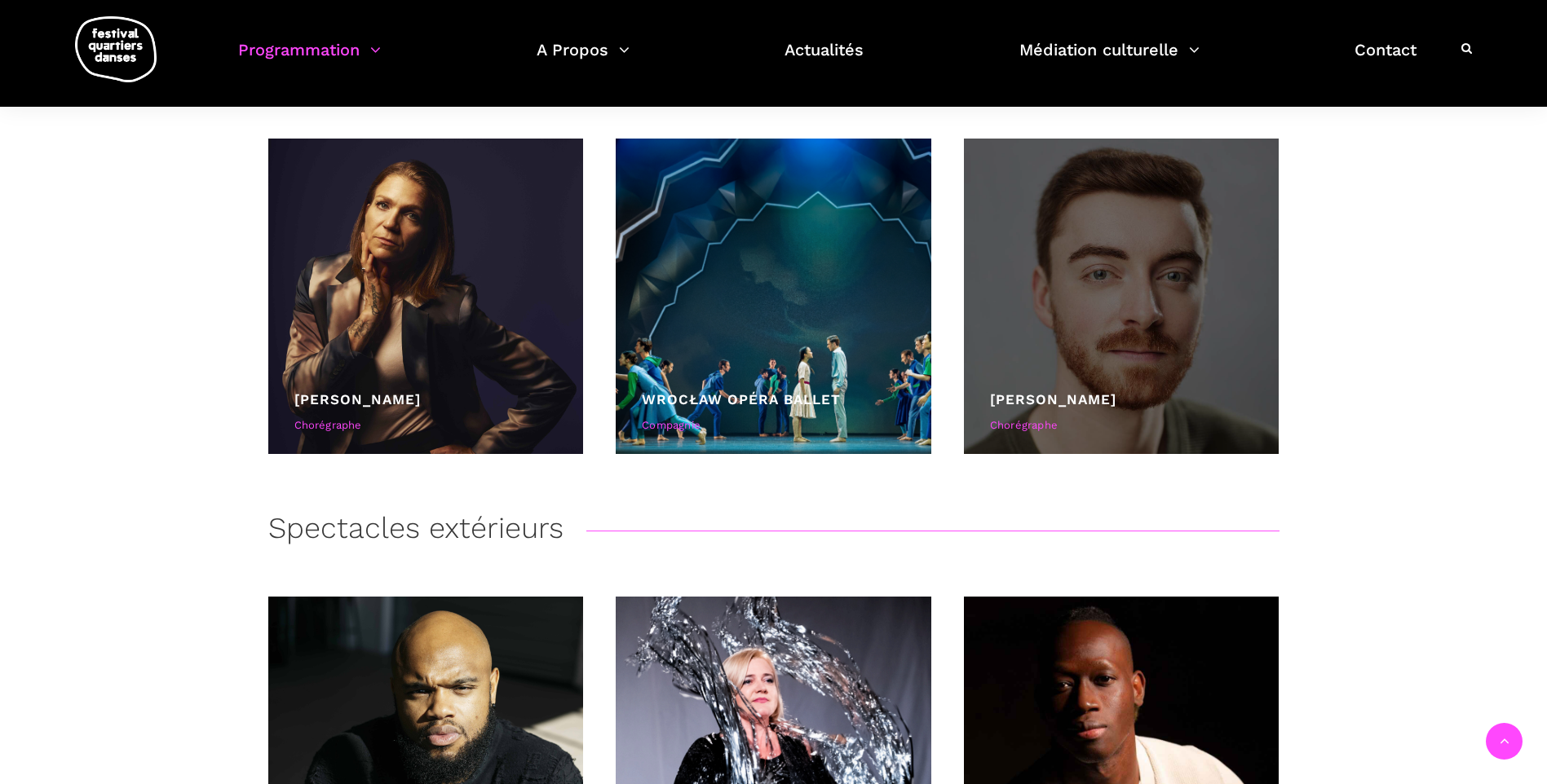
click at [1136, 320] on div at bounding box center [1121, 296] width 316 height 316
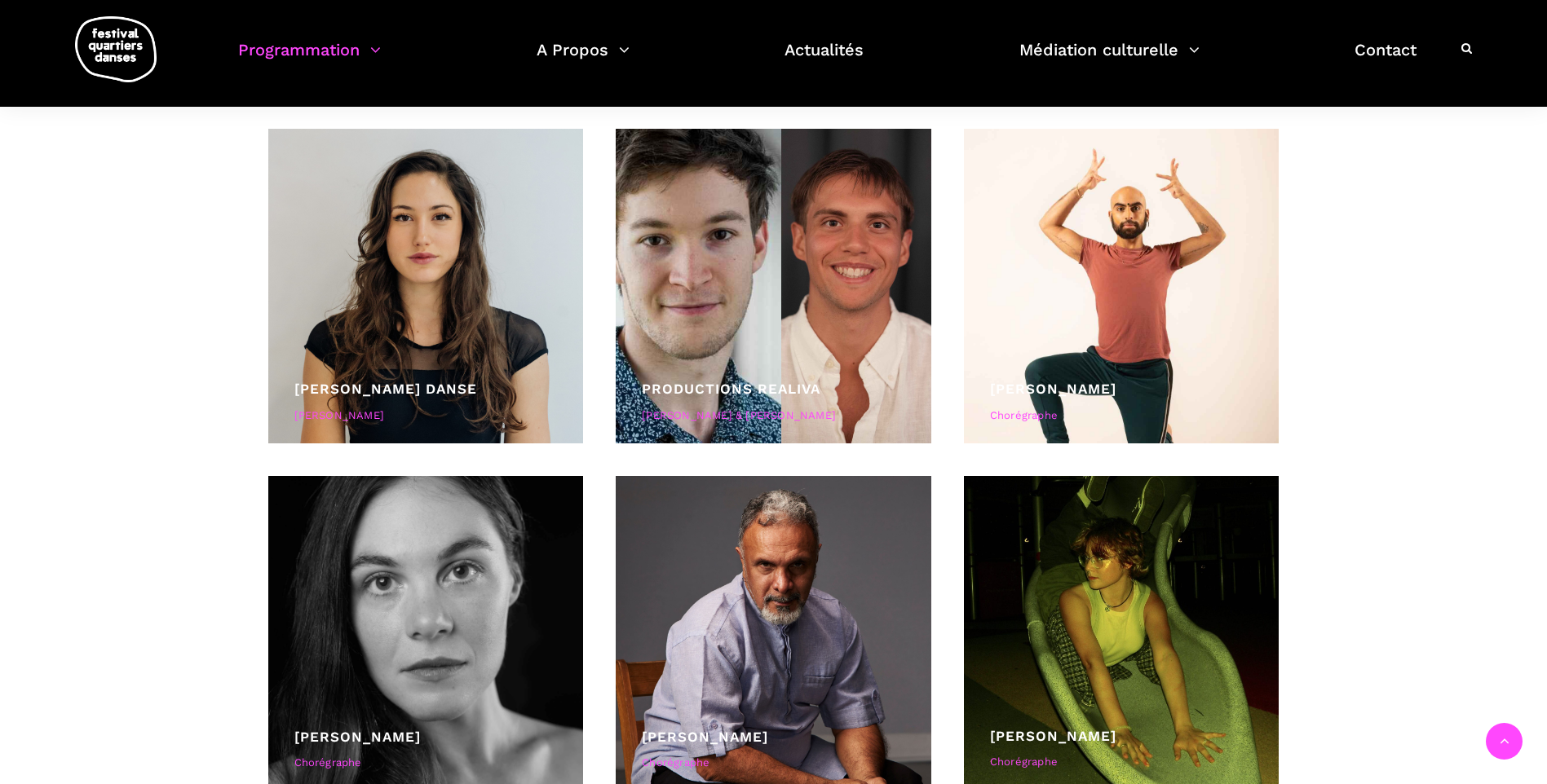
scroll to position [5951, 0]
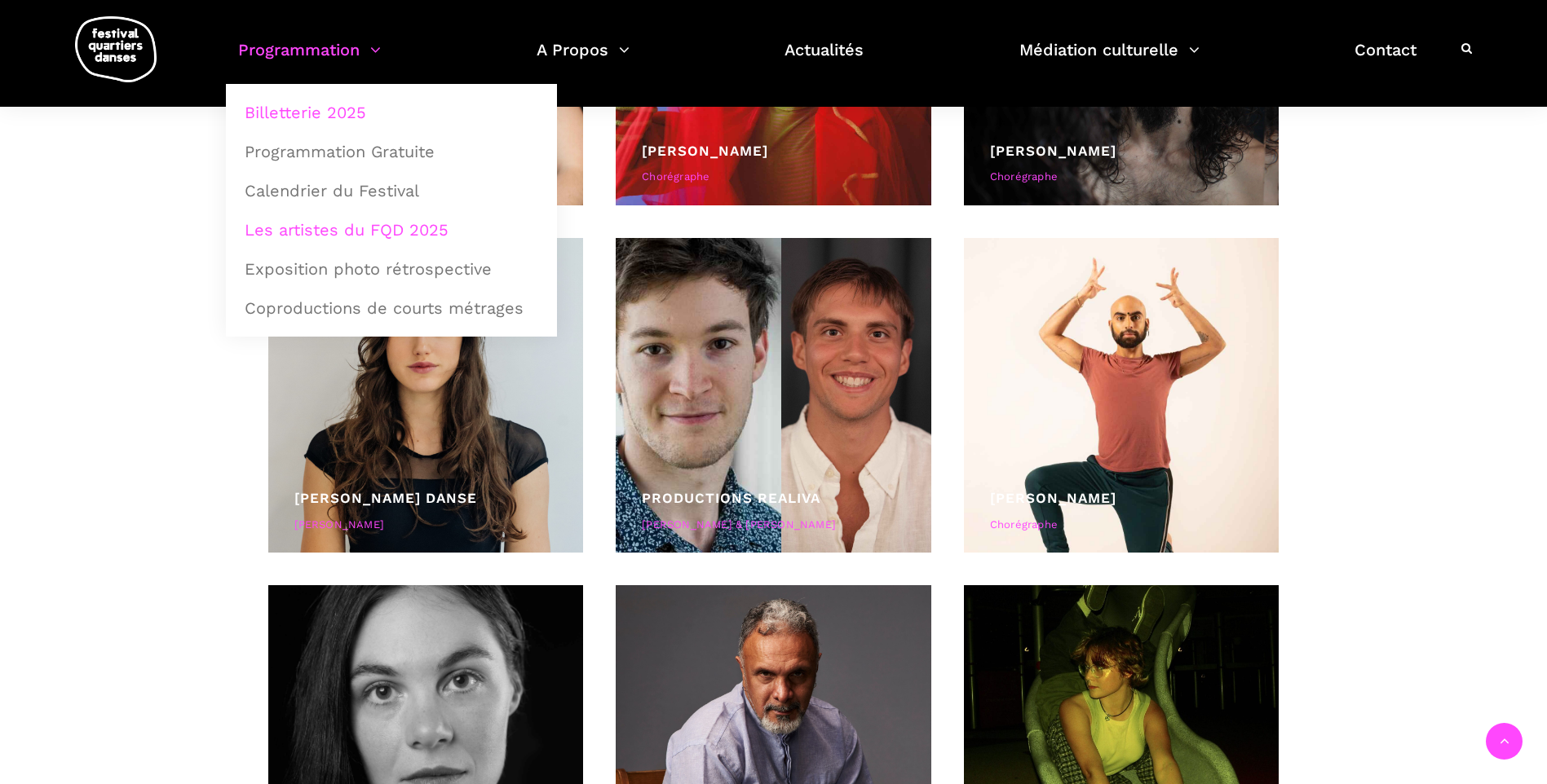
click at [322, 110] on link "Billetterie 2025" at bounding box center [391, 112] width 313 height 37
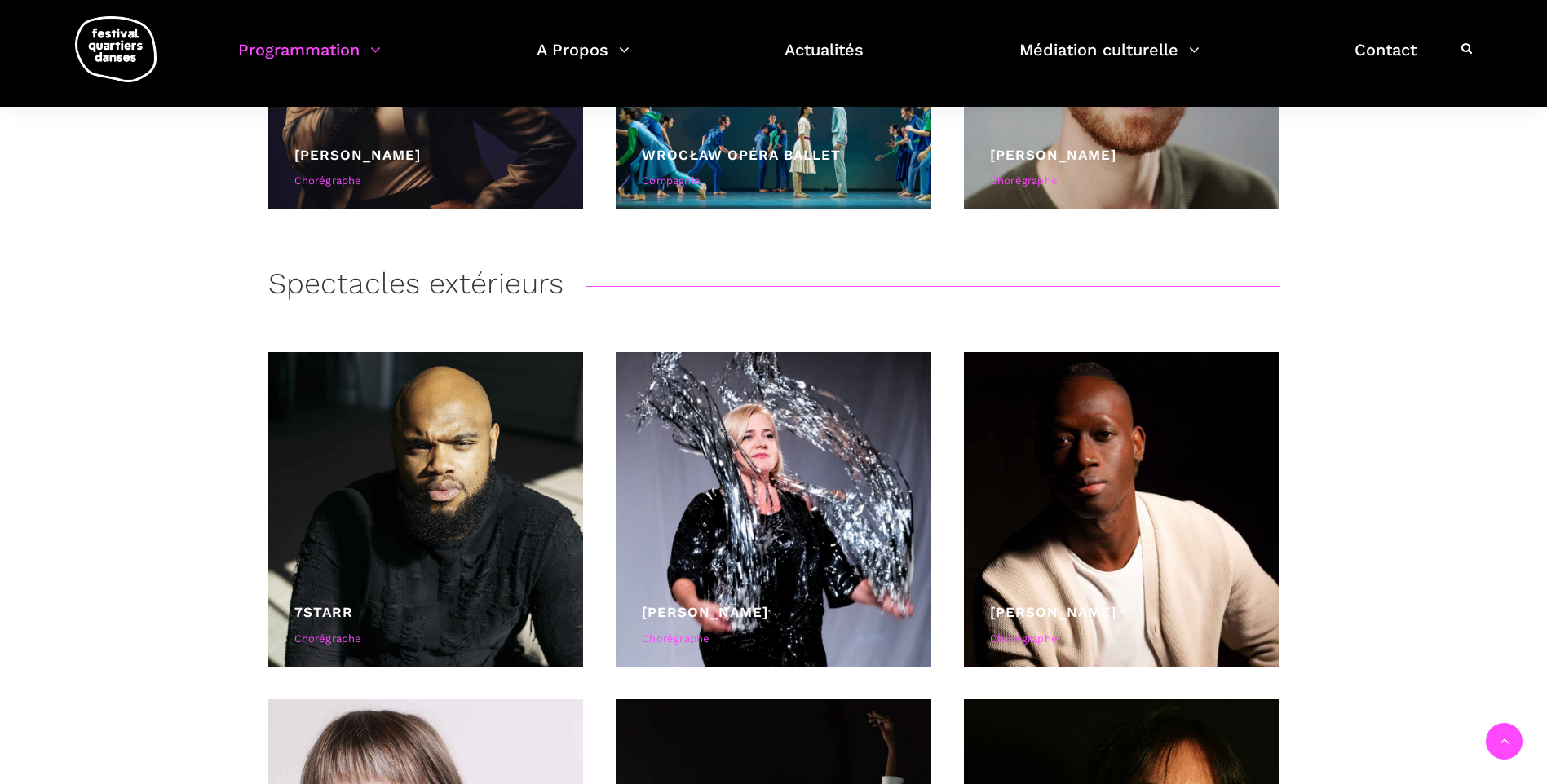
scroll to position [3342, 0]
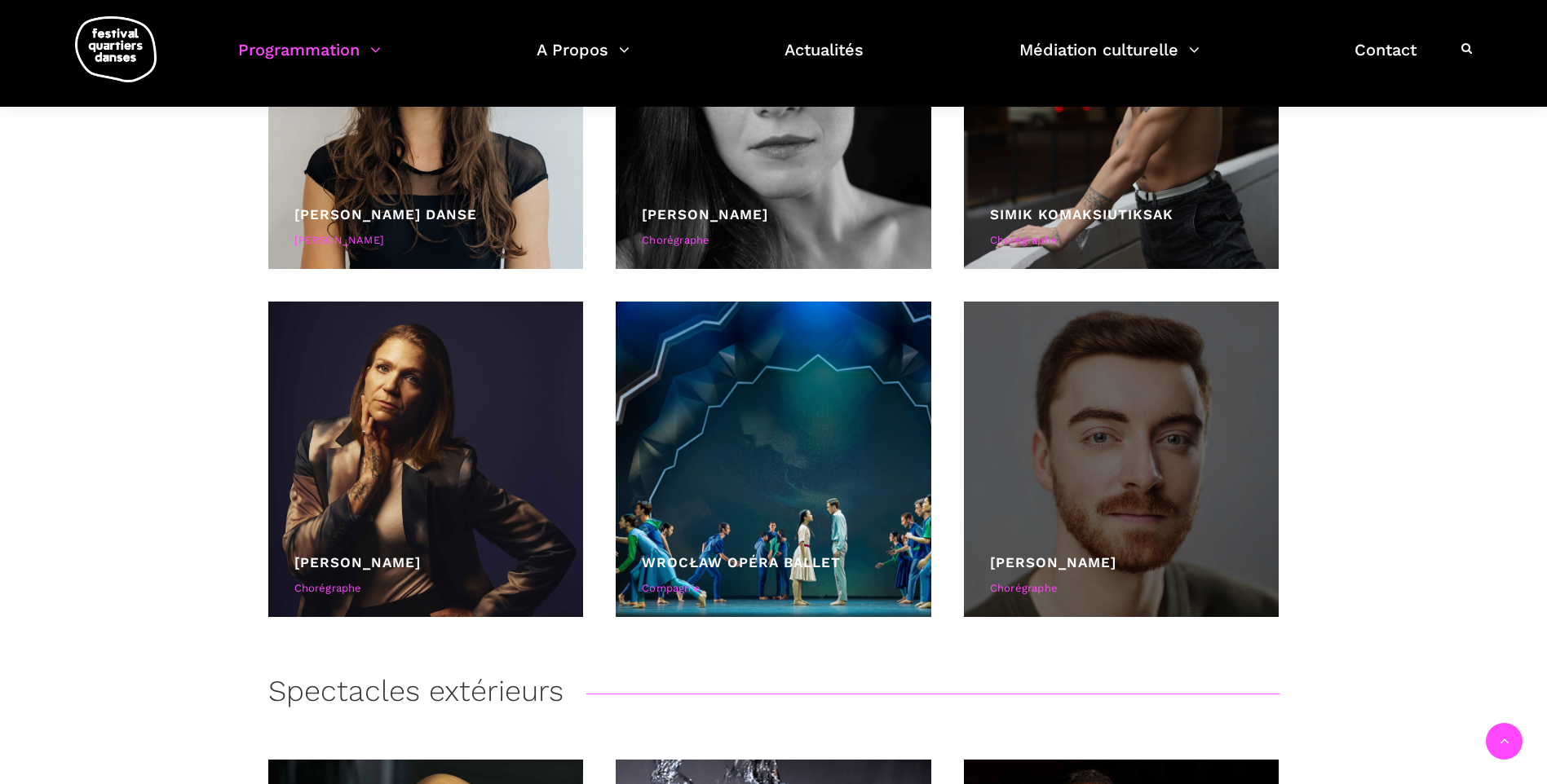
click at [1074, 470] on div at bounding box center [1121, 459] width 316 height 316
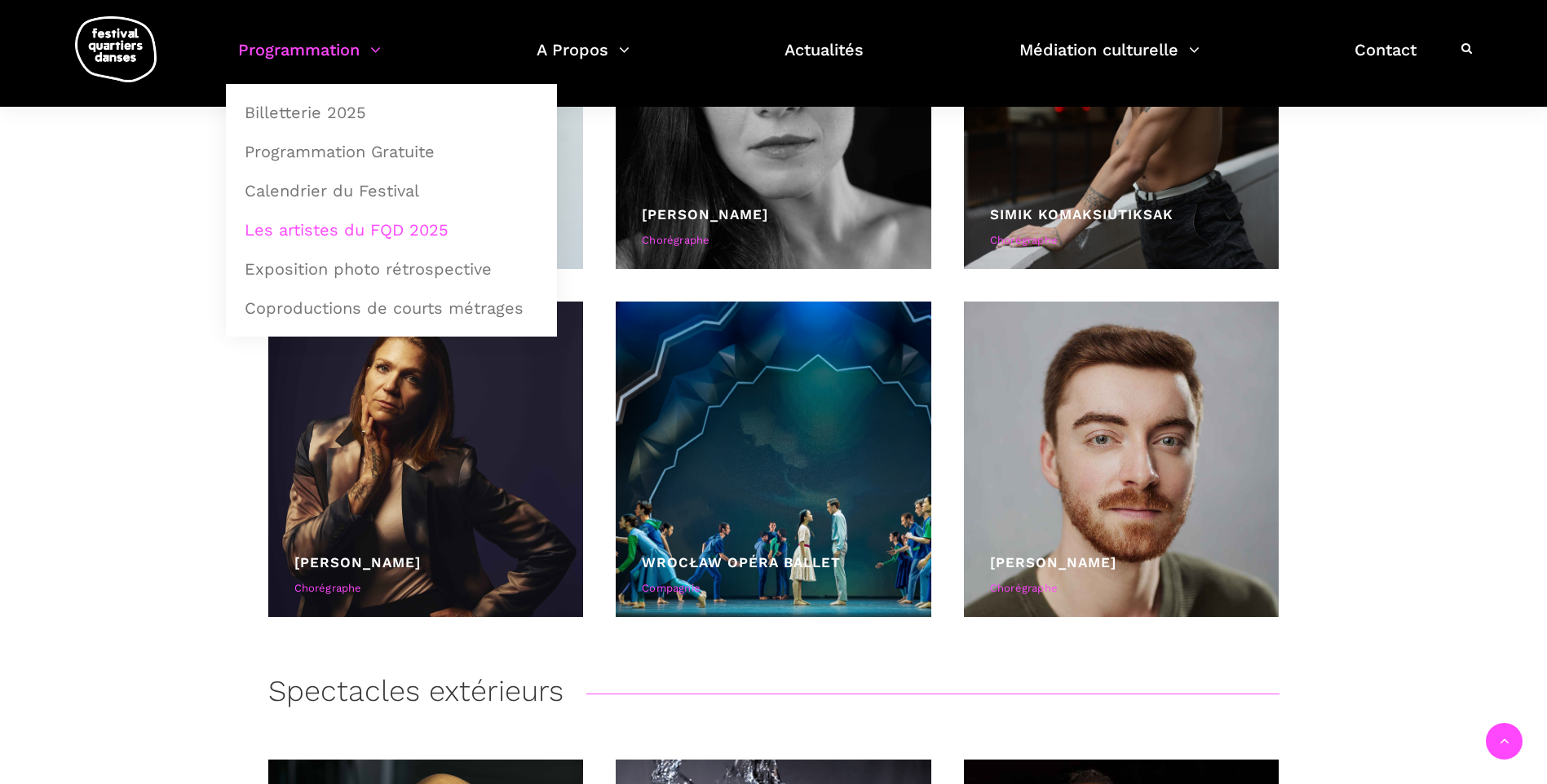
drag, startPoint x: 1069, startPoint y: 467, endPoint x: 373, endPoint y: 46, distance: 813.4
click at [373, 46] on link "Programmation" at bounding box center [309, 59] width 143 height 48
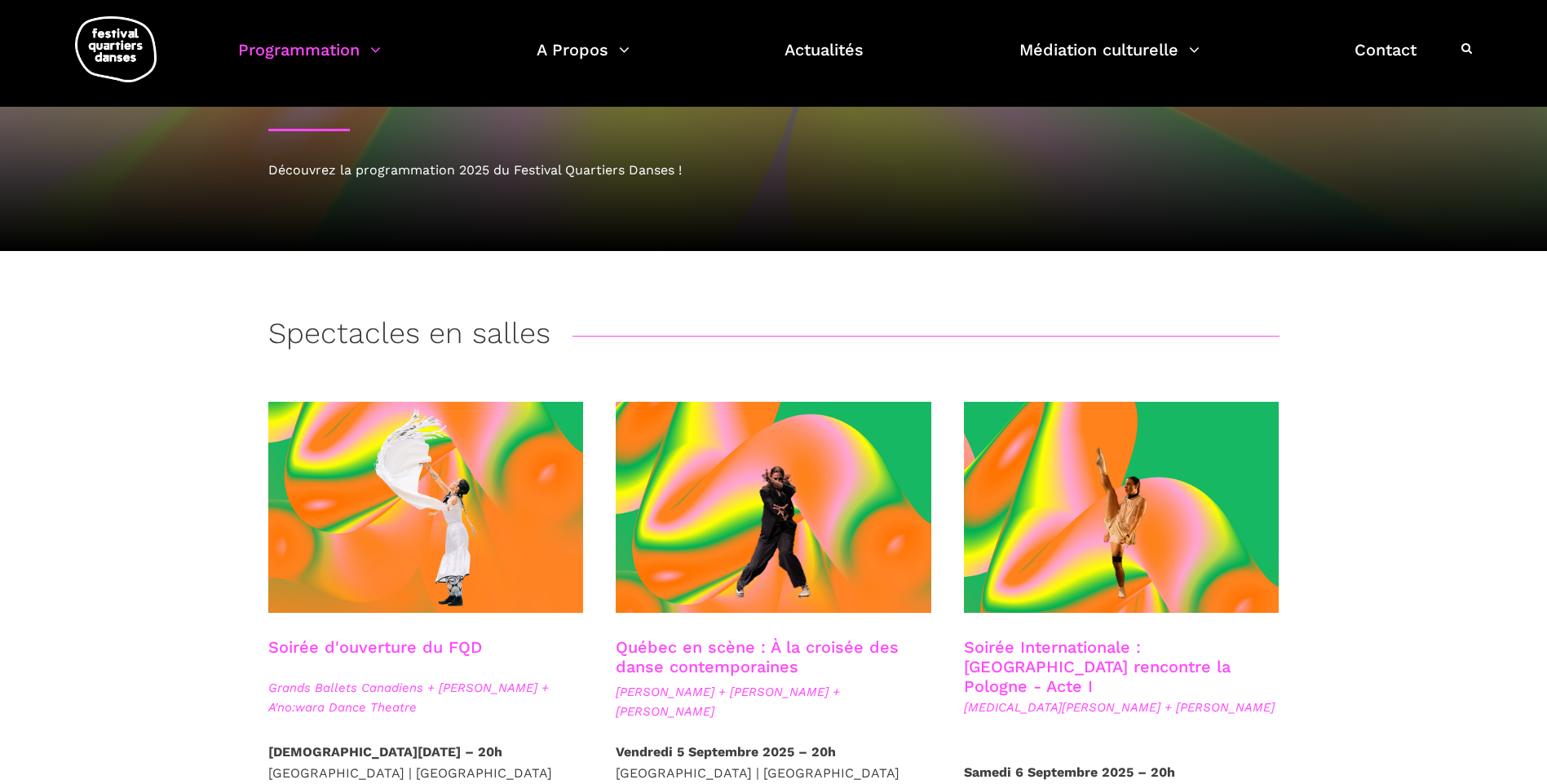
scroll to position [82, 0]
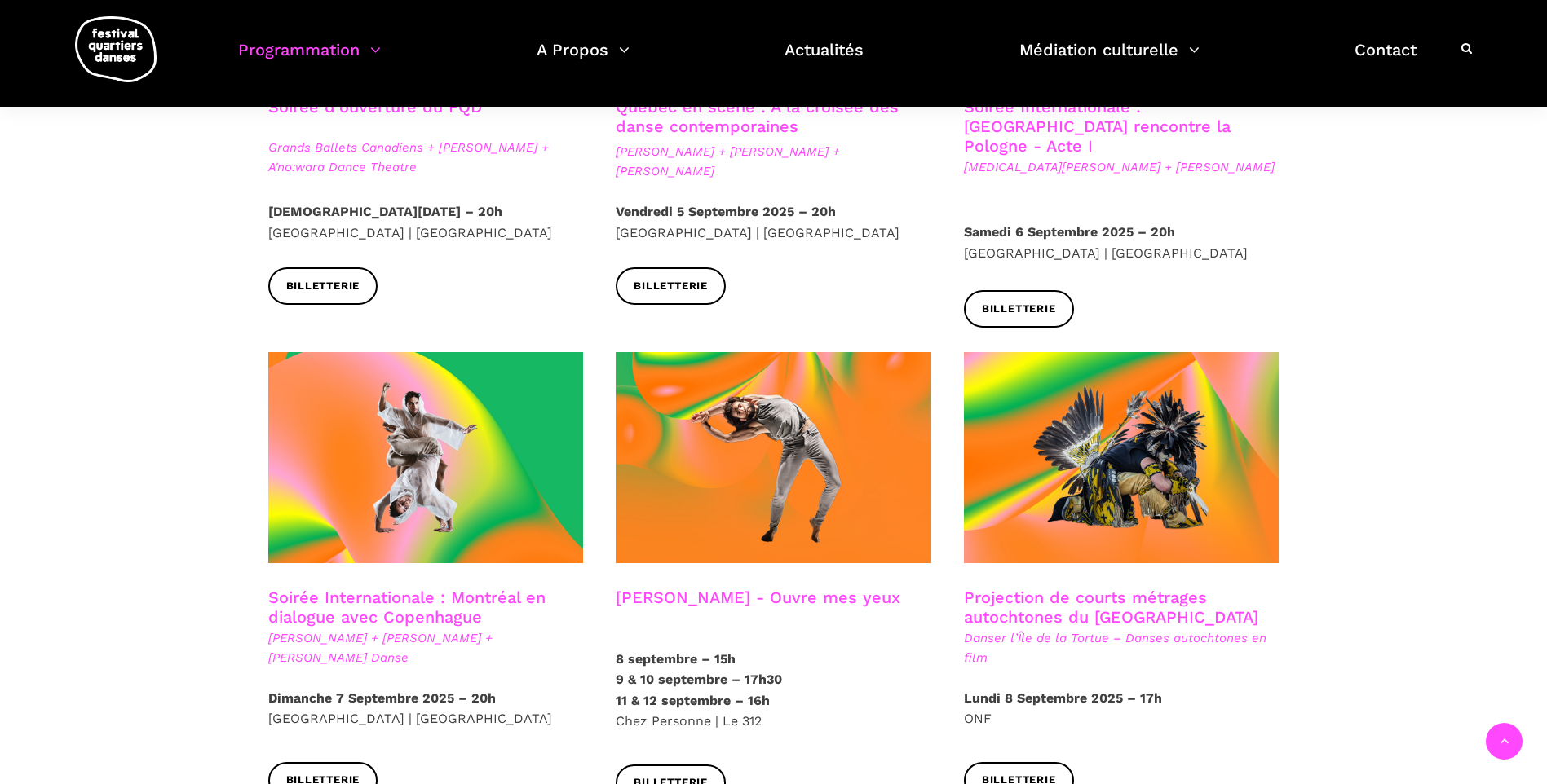
scroll to position [245, 0]
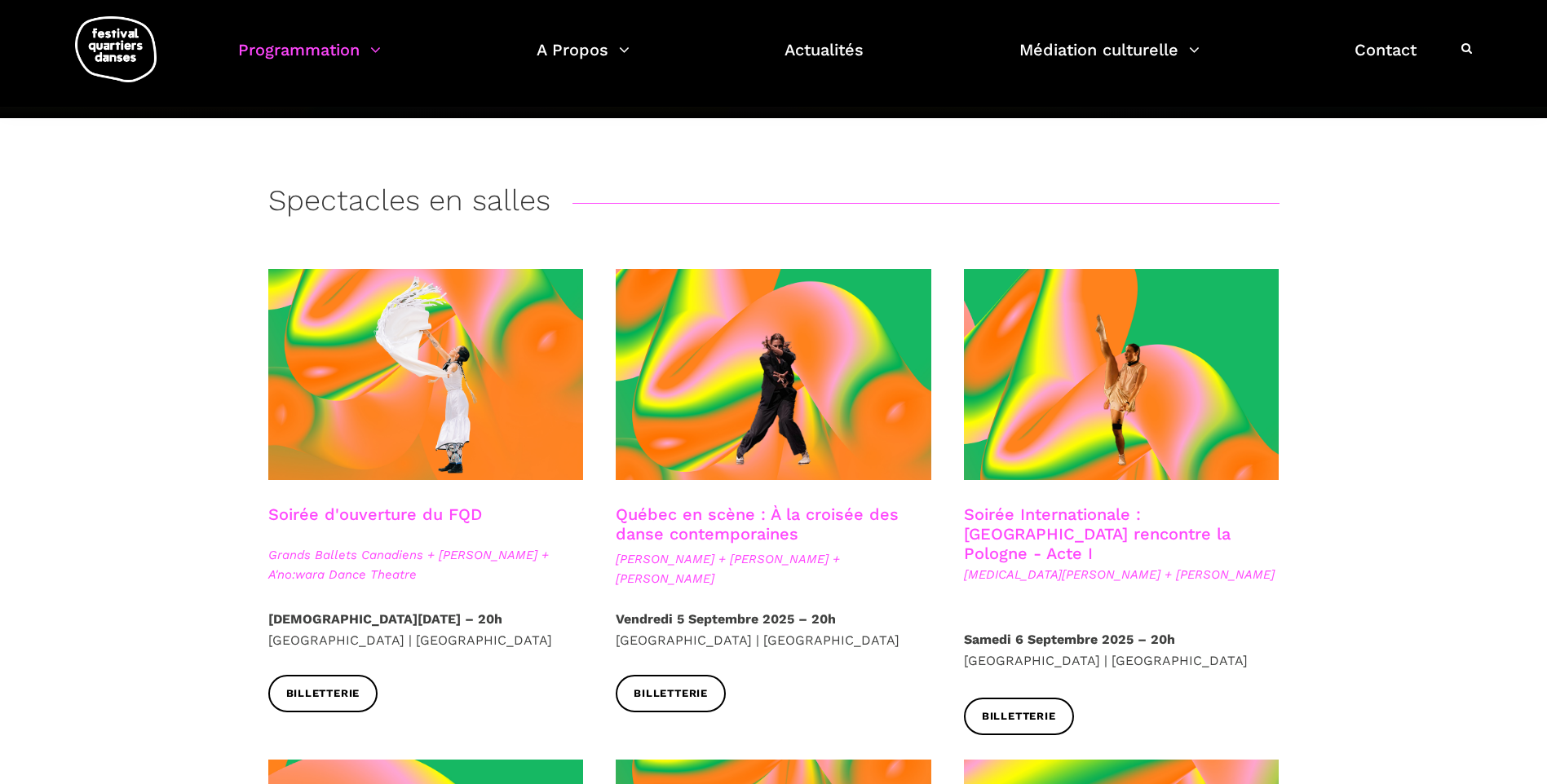
click at [378, 552] on span "Grands Ballets Canadiens + [PERSON_NAME] + A'no:wara Dance Theatre" at bounding box center [426, 565] width 316 height 39
